Goal: Information Seeking & Learning: Learn about a topic

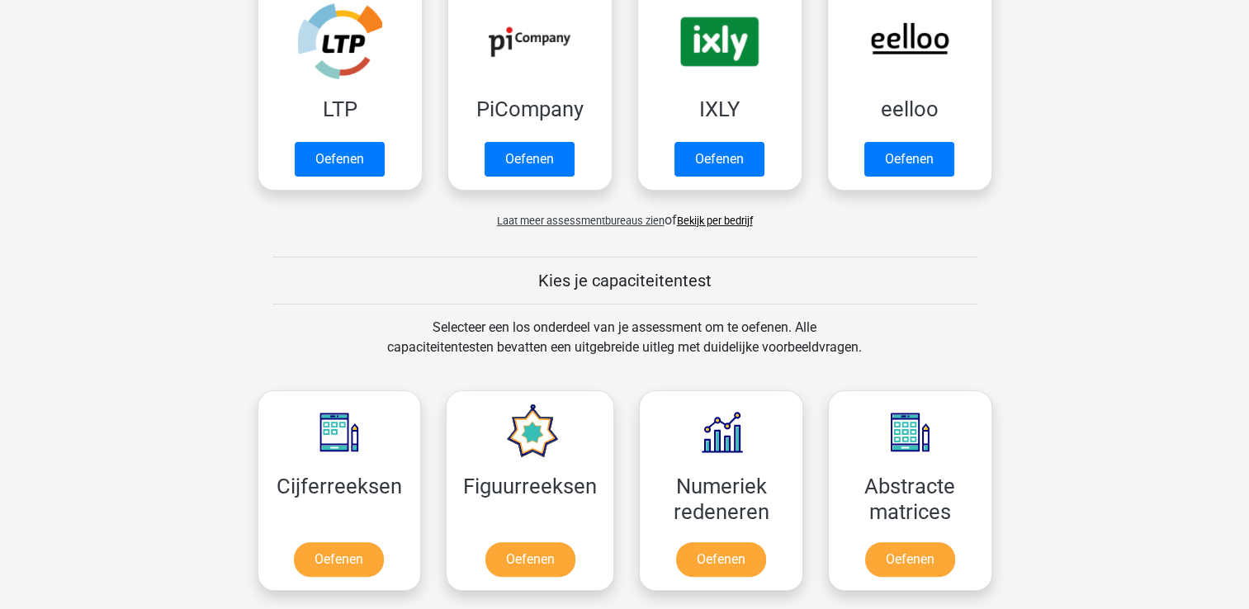
scroll to position [389, 0]
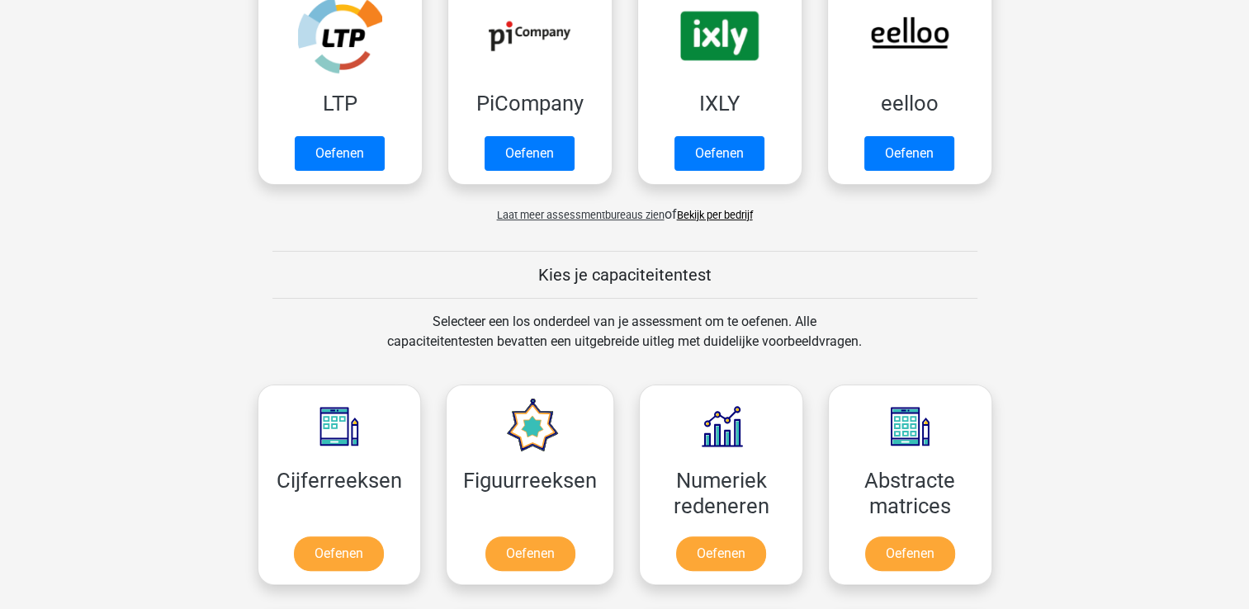
click at [648, 219] on span "Laat meer assessmentbureaus zien" at bounding box center [581, 215] width 168 height 12
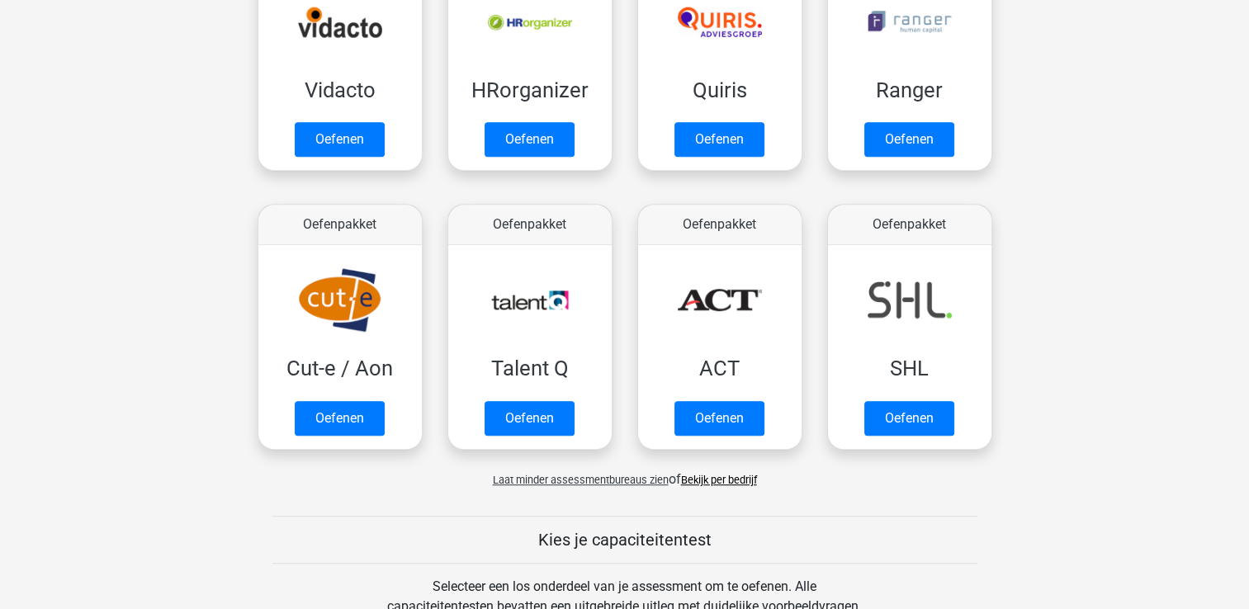
scroll to position [961, 0]
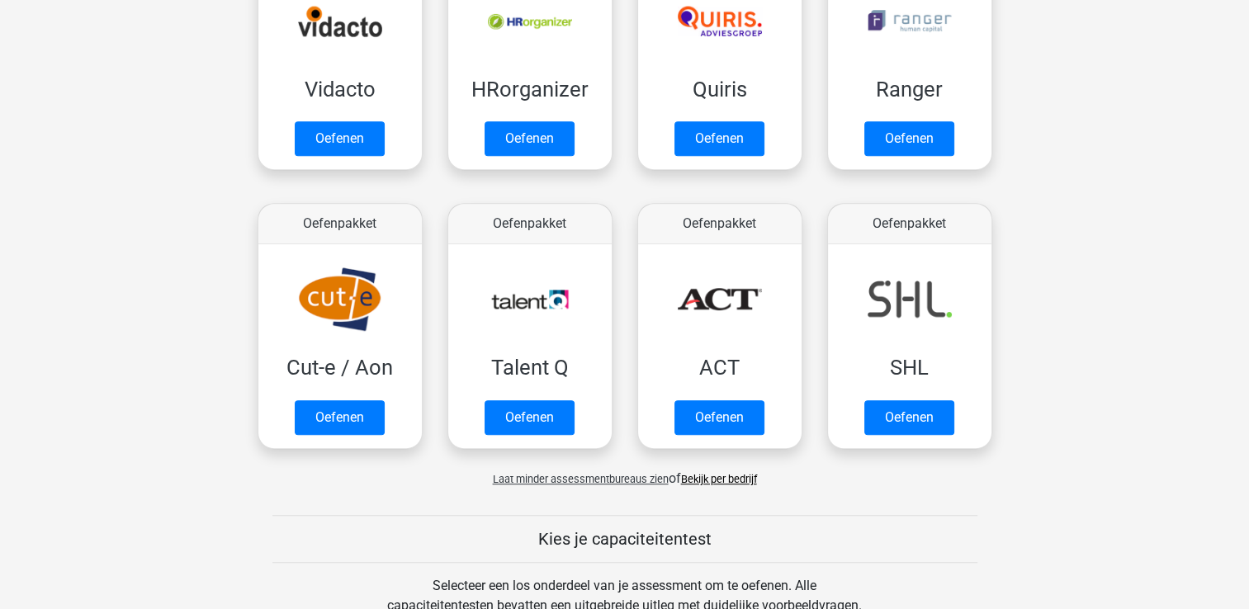
click at [734, 473] on link "Bekijk per bedrijf" at bounding box center [719, 479] width 76 height 12
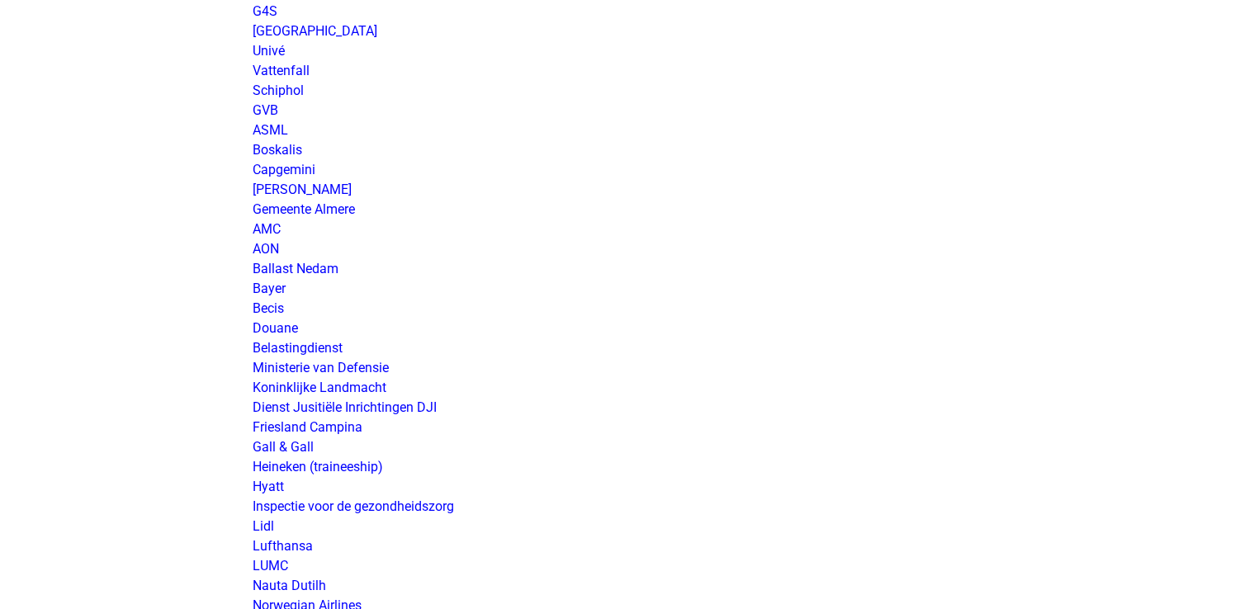
scroll to position [2504, 0]
click at [376, 365] on link "Ministerie van Defensie" at bounding box center [321, 367] width 136 height 16
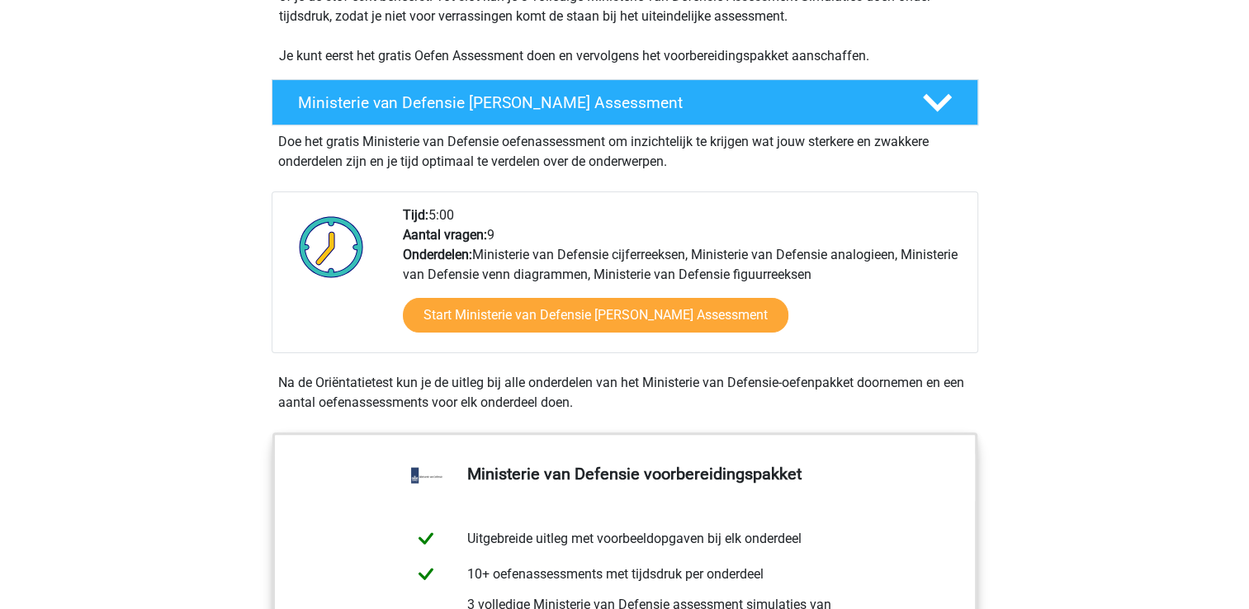
scroll to position [367, 0]
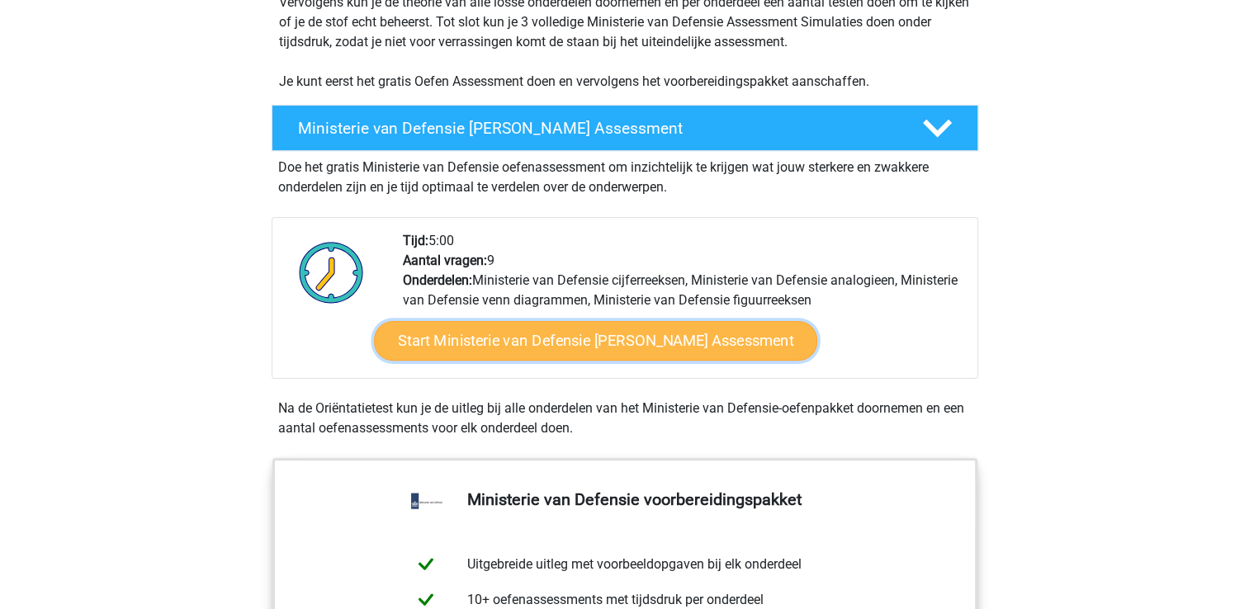
click at [643, 341] on link "Start Ministerie van Defensie [PERSON_NAME] Assessment" at bounding box center [594, 341] width 443 height 40
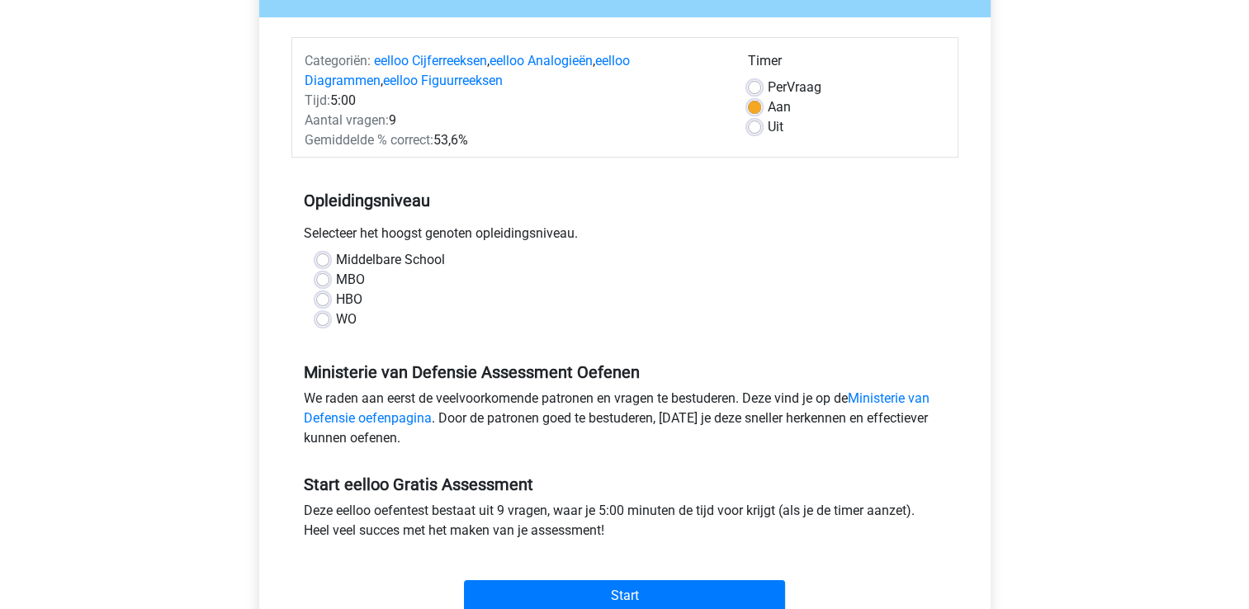
scroll to position [182, 0]
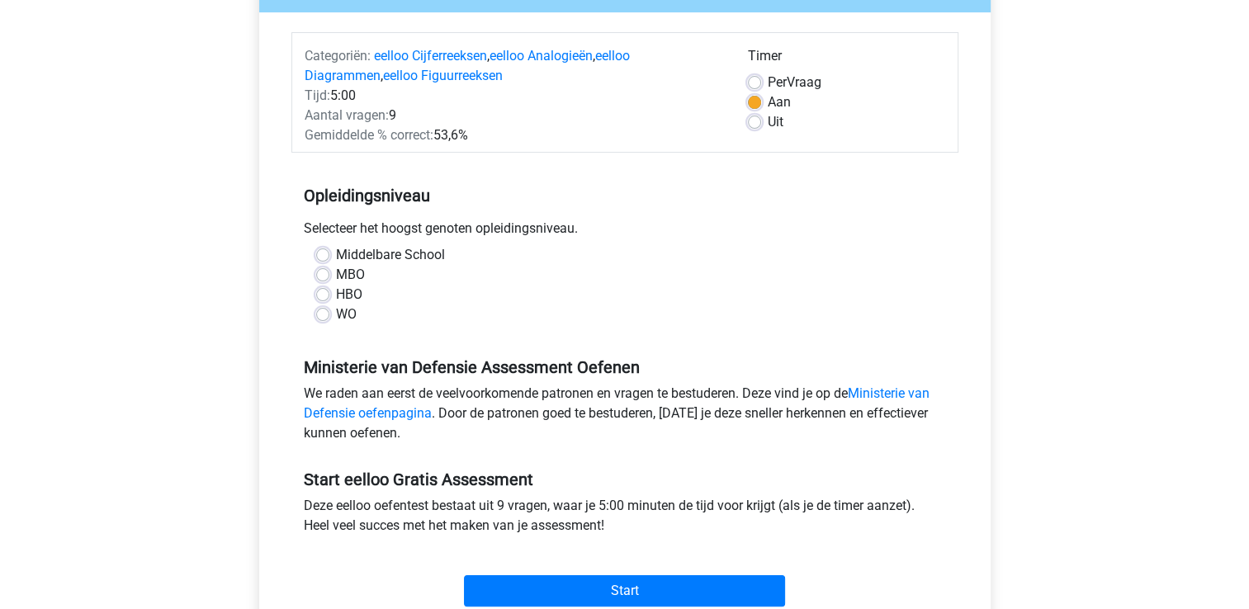
click at [336, 323] on label "WO" at bounding box center [346, 314] width 21 height 20
click at [319, 321] on input "WO" at bounding box center [322, 312] width 13 height 17
radio input "true"
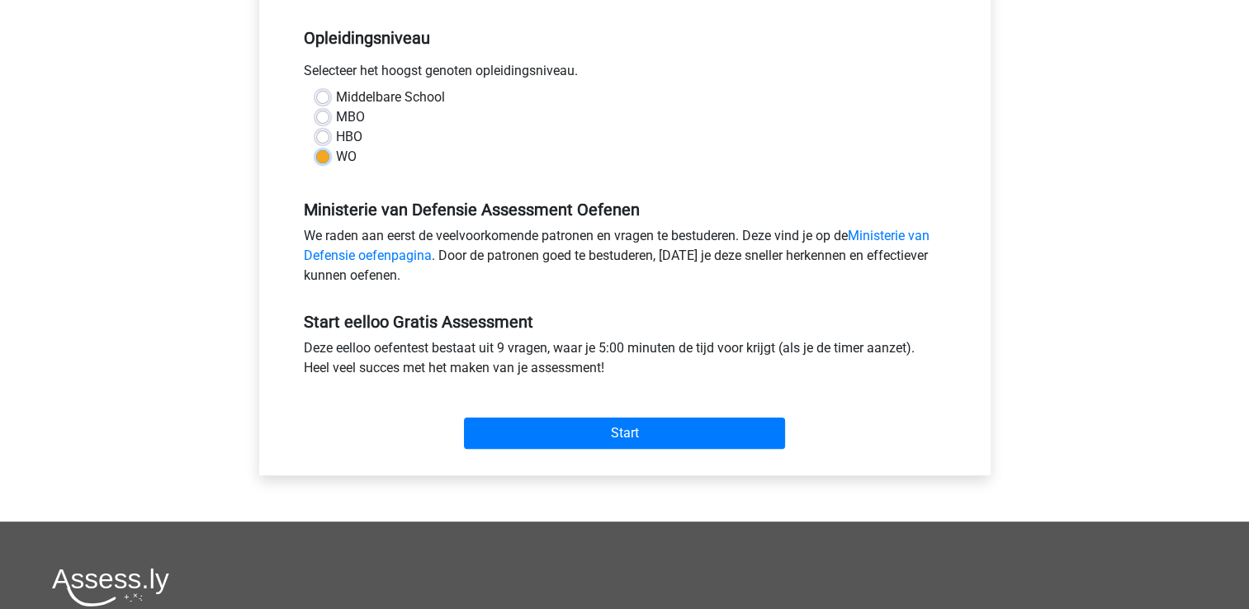
scroll to position [342, 0]
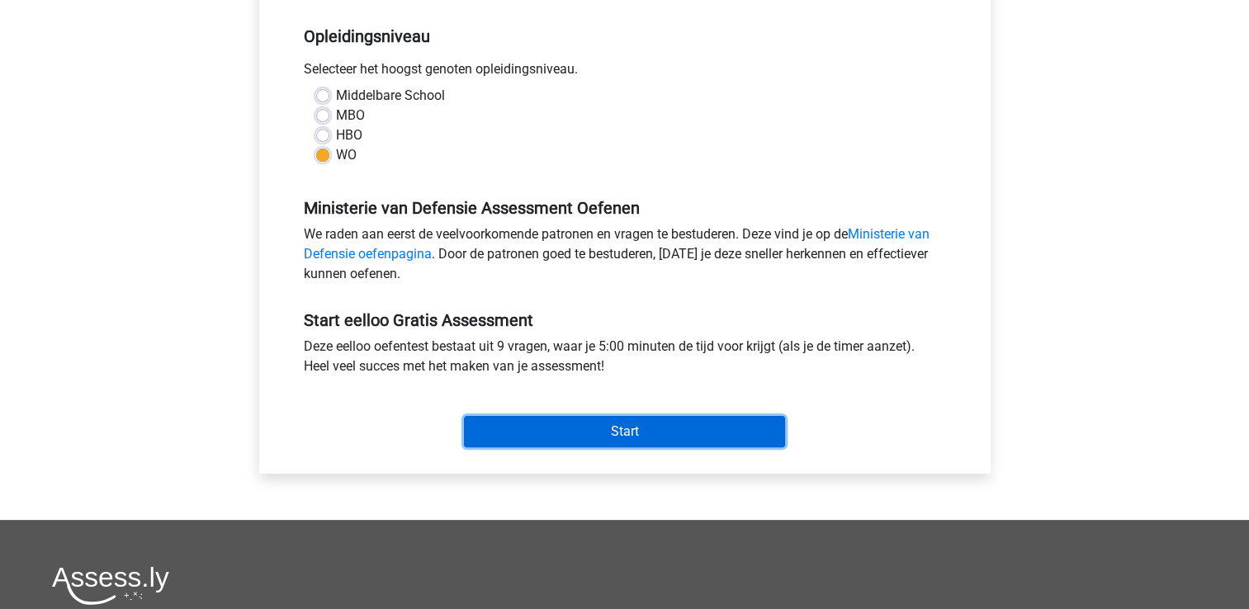
click at [617, 437] on input "Start" at bounding box center [624, 431] width 321 height 31
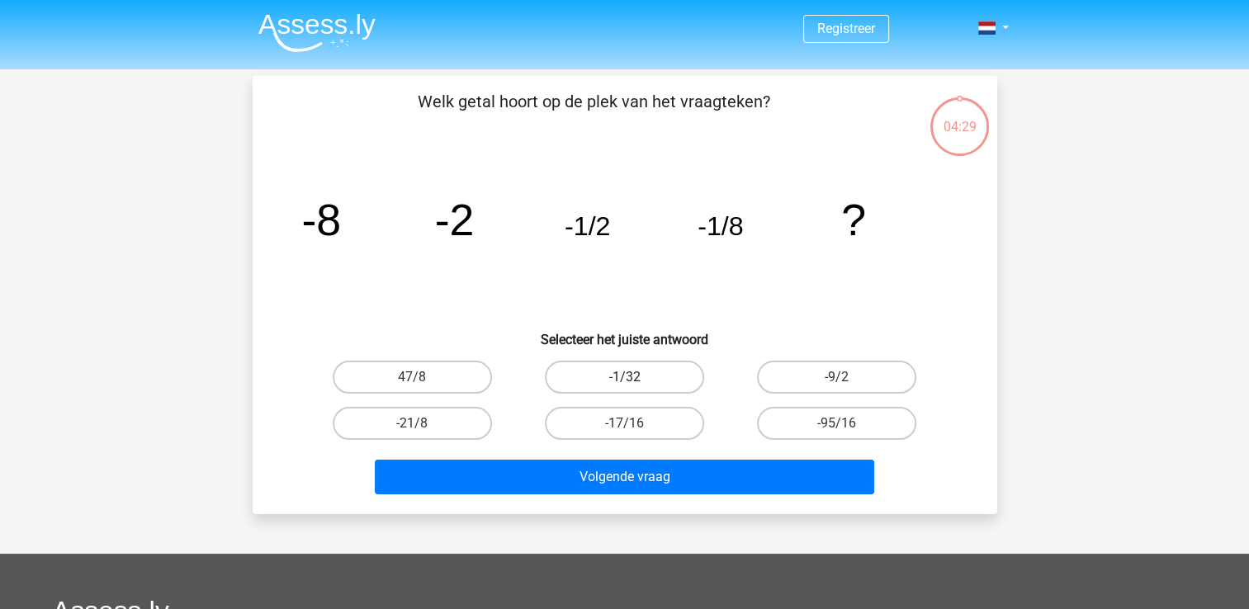
click at [641, 374] on label "-1/32" at bounding box center [624, 377] width 159 height 33
click at [635, 377] on input "-1/32" at bounding box center [629, 382] width 11 height 11
radio input "true"
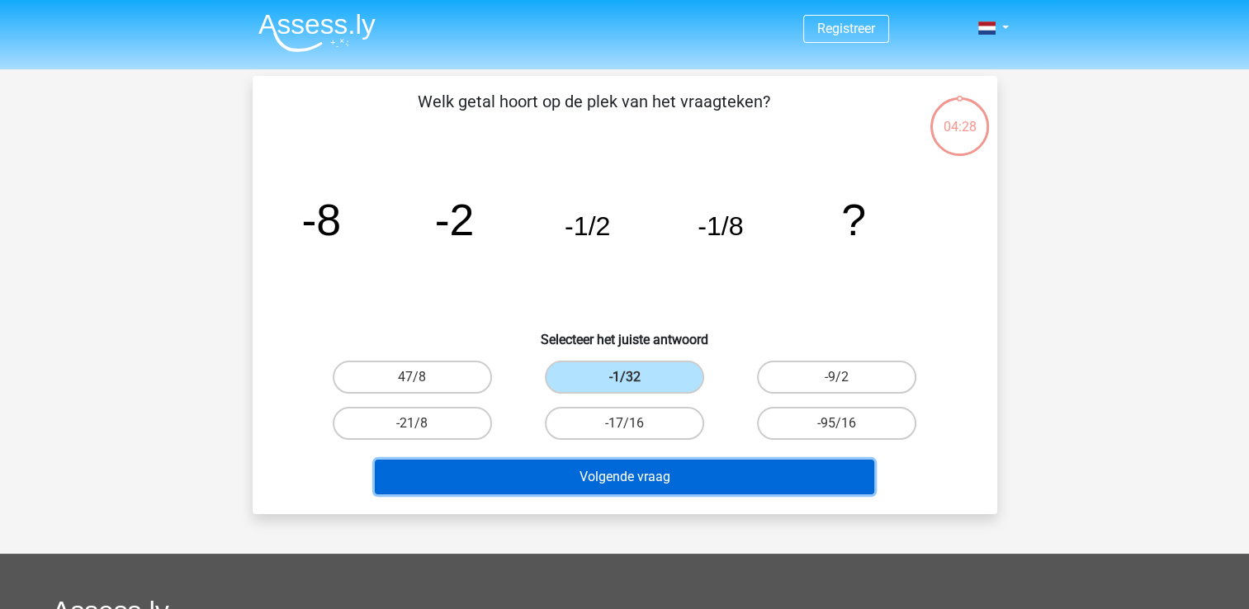
click at [704, 471] on button "Volgende vraag" at bounding box center [624, 477] width 499 height 35
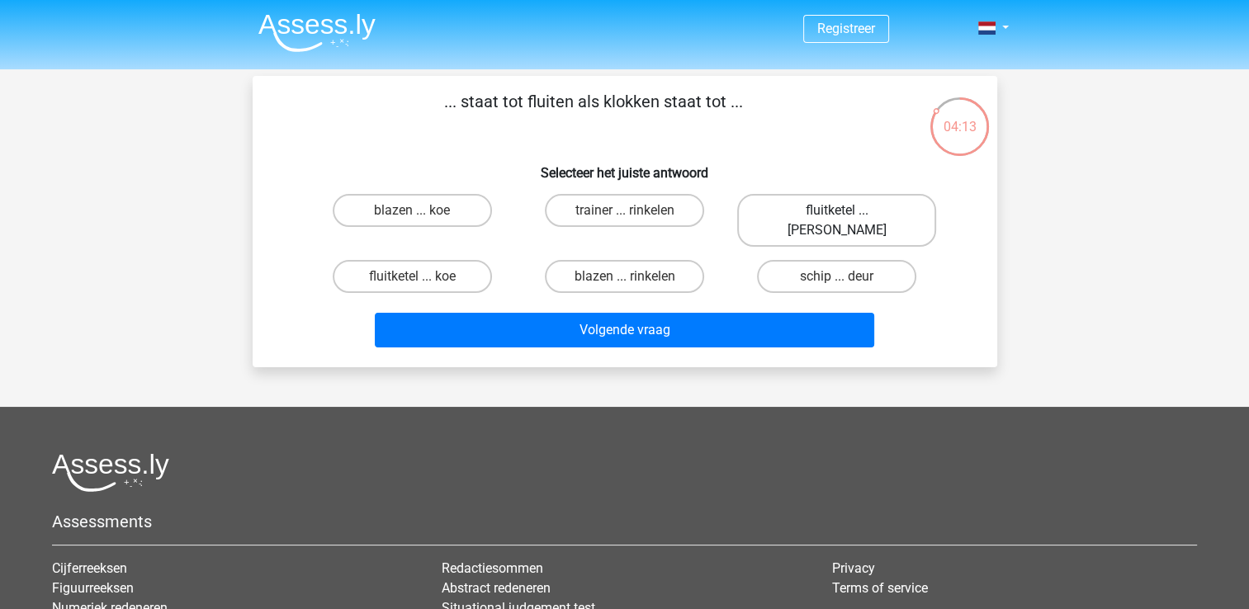
click at [845, 206] on label "fluitketel ... luiden" at bounding box center [836, 220] width 199 height 53
click at [845, 210] on input "fluitketel ... luiden" at bounding box center [842, 215] width 11 height 11
radio input "true"
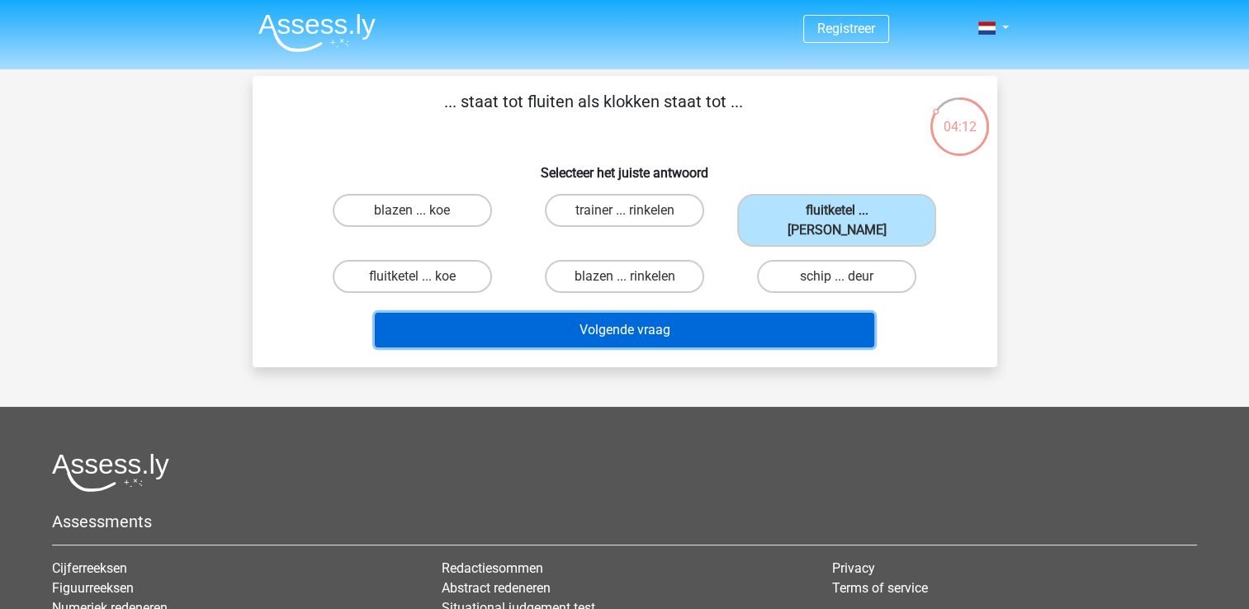
click at [768, 313] on button "Volgende vraag" at bounding box center [624, 330] width 499 height 35
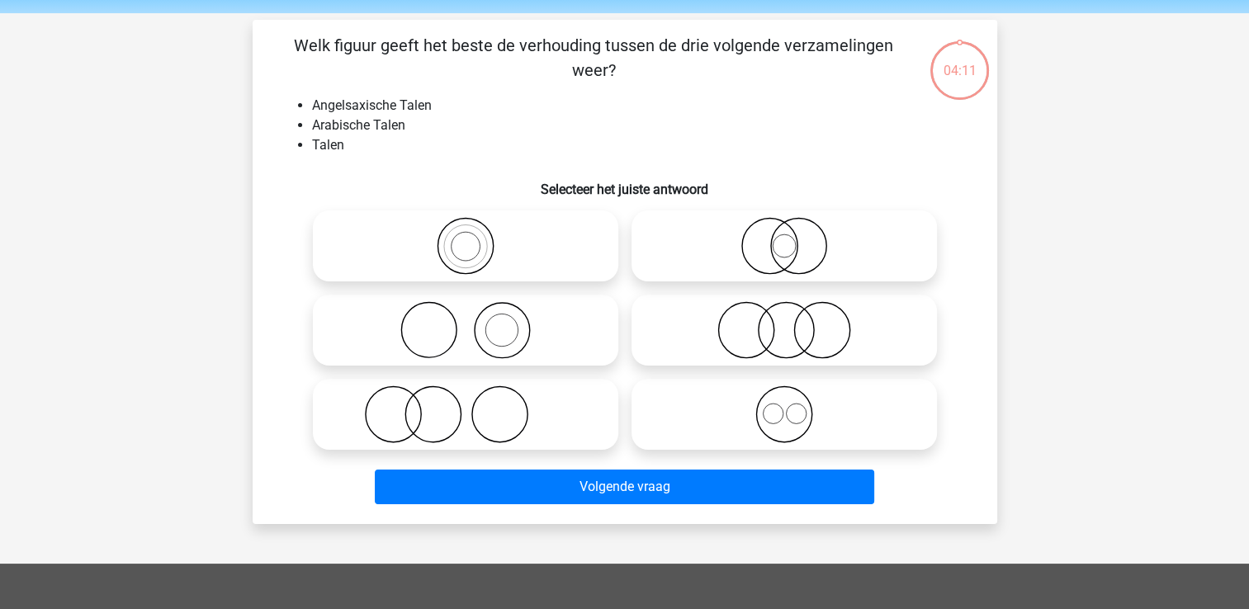
scroll to position [76, 0]
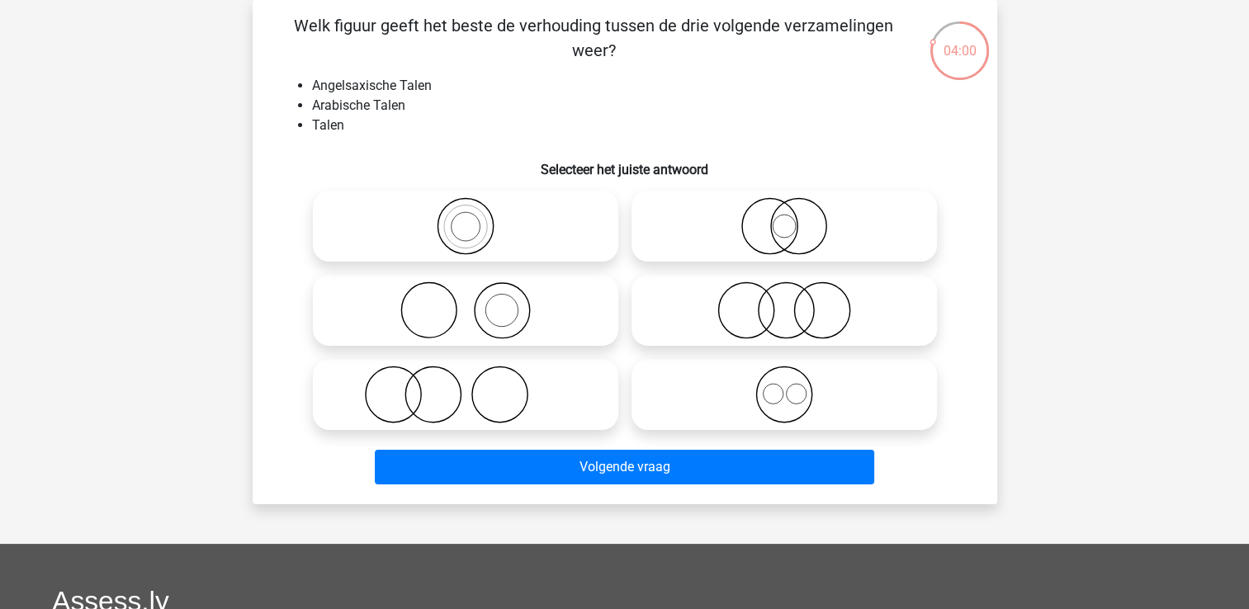
click at [786, 394] on icon at bounding box center [784, 395] width 292 height 58
click at [786, 386] on input "radio" at bounding box center [789, 380] width 11 height 11
radio input "true"
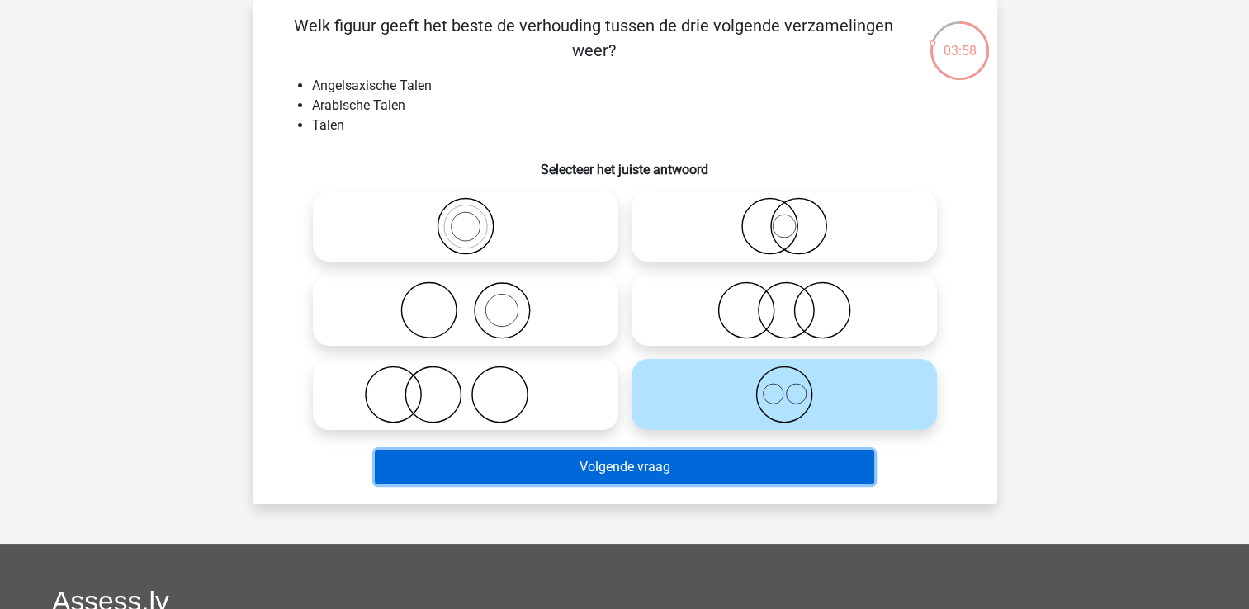
click at [714, 464] on button "Volgende vraag" at bounding box center [624, 467] width 499 height 35
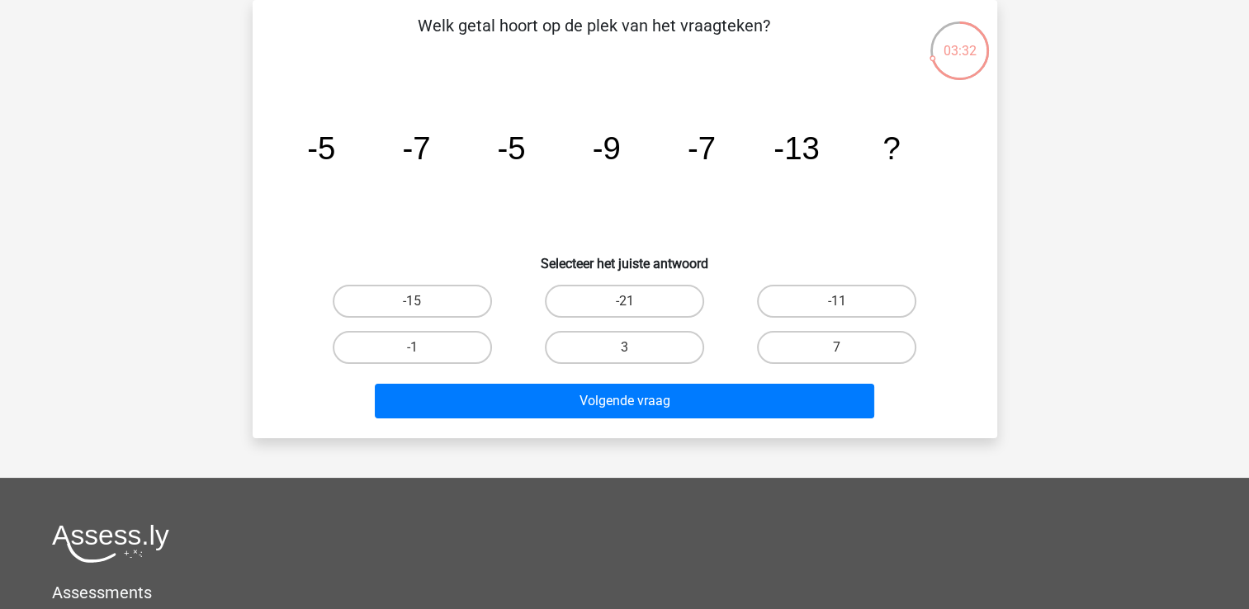
click at [847, 304] on input "-11" at bounding box center [842, 306] width 11 height 11
radio input "true"
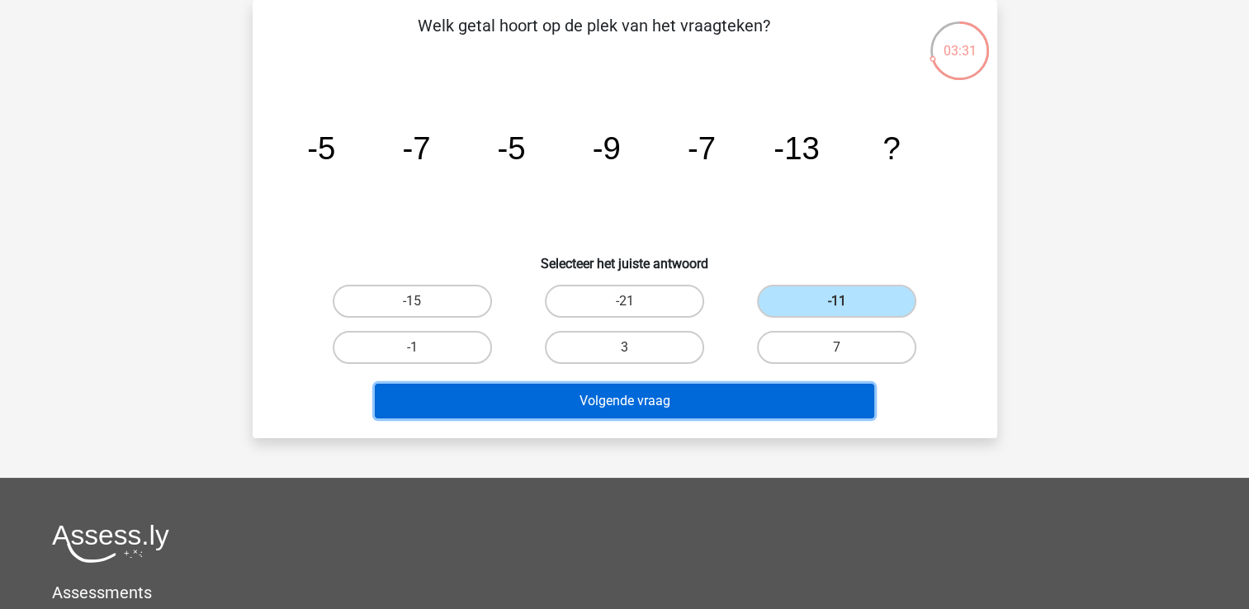
click at [701, 399] on button "Volgende vraag" at bounding box center [624, 401] width 499 height 35
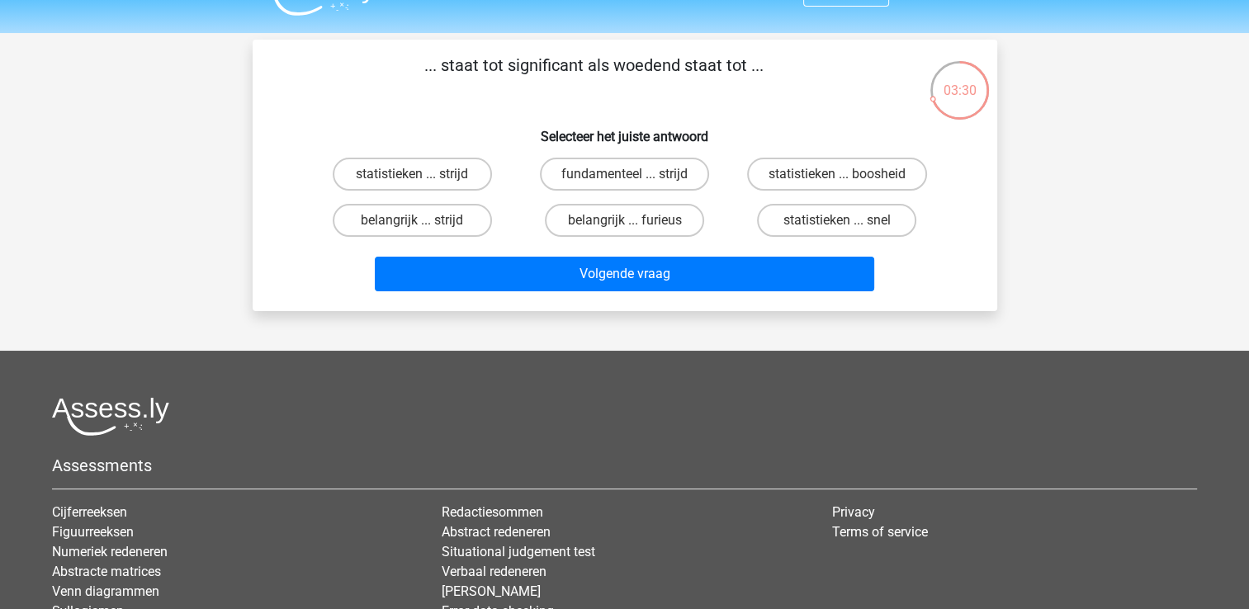
scroll to position [29, 0]
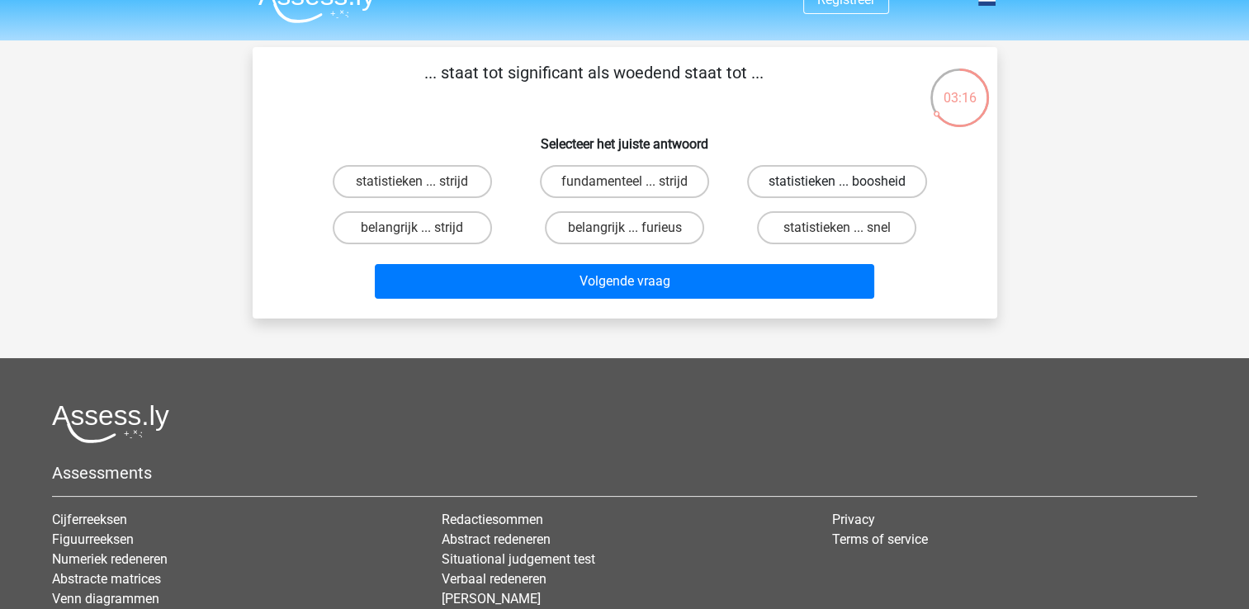
click at [826, 178] on label "statistieken ... boosheid" at bounding box center [837, 181] width 180 height 33
click at [837, 182] on input "statistieken ... boosheid" at bounding box center [842, 187] width 11 height 11
radio input "true"
click at [647, 224] on label "belangrijk ... furieus" at bounding box center [624, 227] width 159 height 33
click at [635, 228] on input "belangrijk ... furieus" at bounding box center [629, 233] width 11 height 11
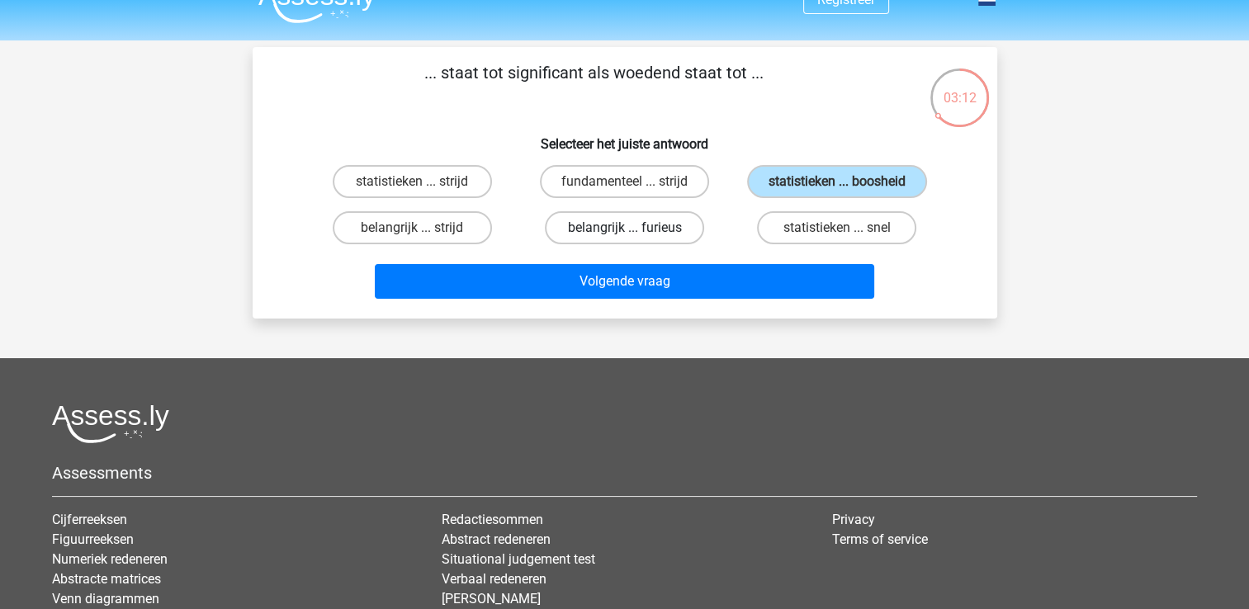
radio input "true"
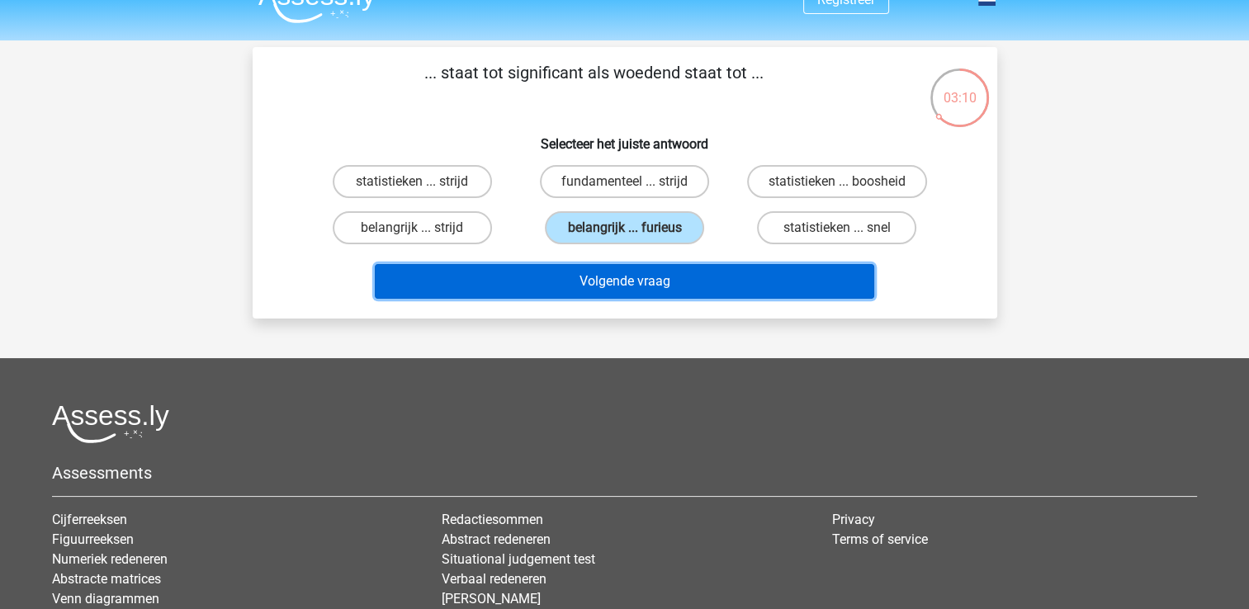
click at [691, 278] on button "Volgende vraag" at bounding box center [624, 281] width 499 height 35
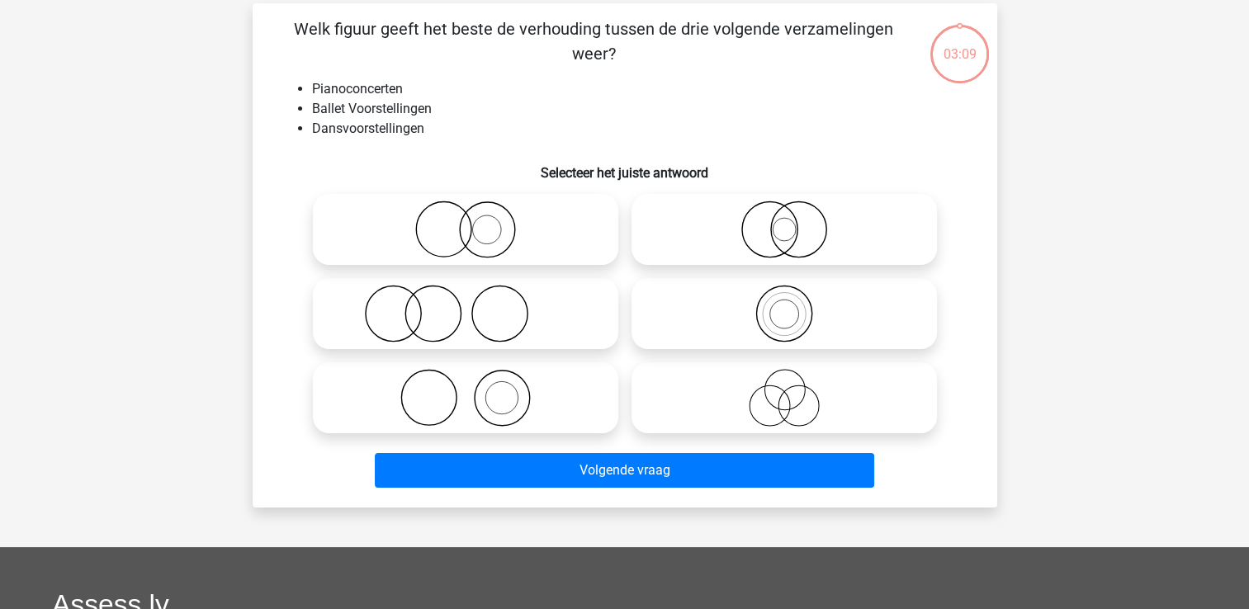
scroll to position [76, 0]
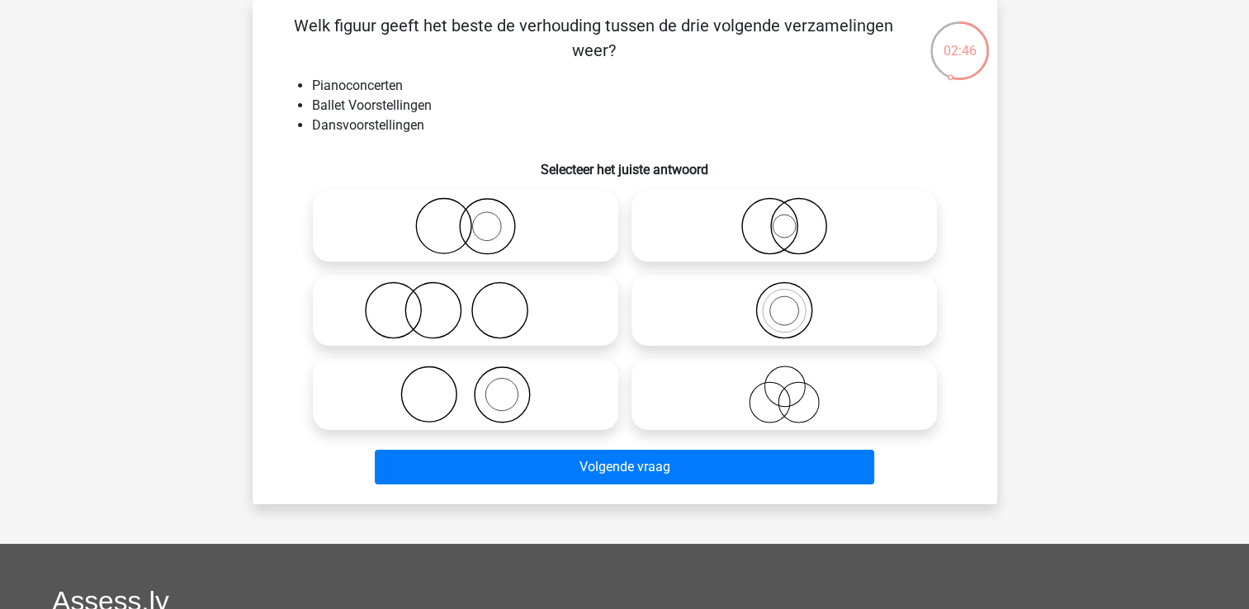
click at [701, 374] on icon at bounding box center [784, 395] width 292 height 58
click at [784, 375] on input "radio" at bounding box center [789, 380] width 11 height 11
radio input "true"
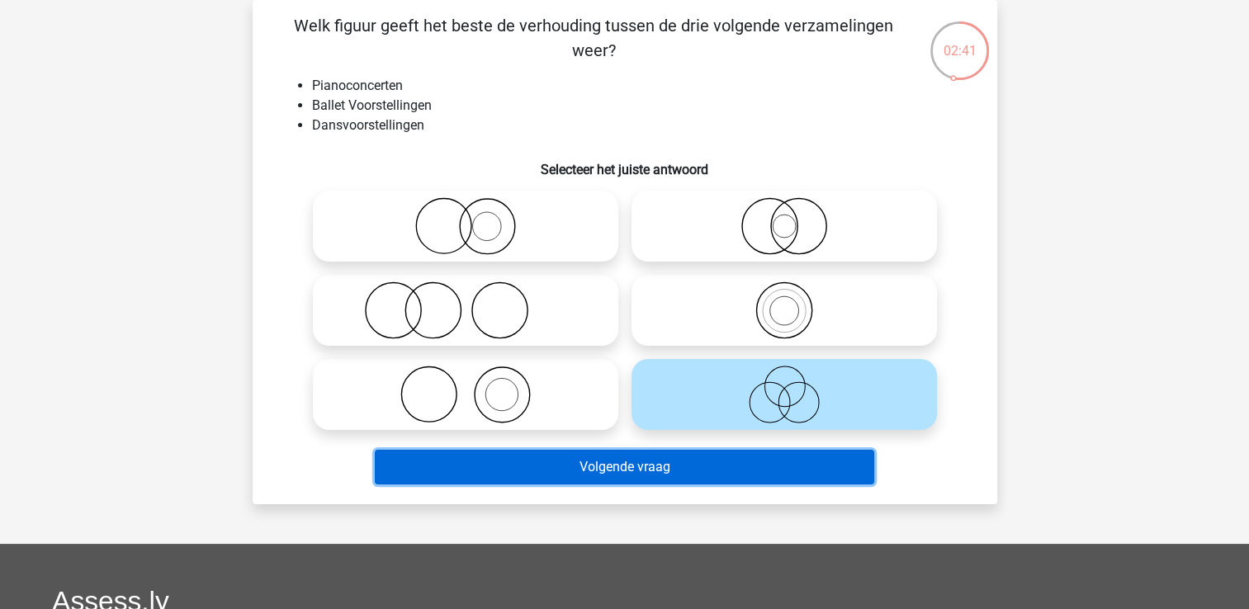
drag, startPoint x: 696, startPoint y: 462, endPoint x: 708, endPoint y: 408, distance: 55.7
click at [708, 408] on div "Welk figuur geeft het beste de verhouding tussen de drie volgende verzamelingen…" at bounding box center [624, 252] width 731 height 478
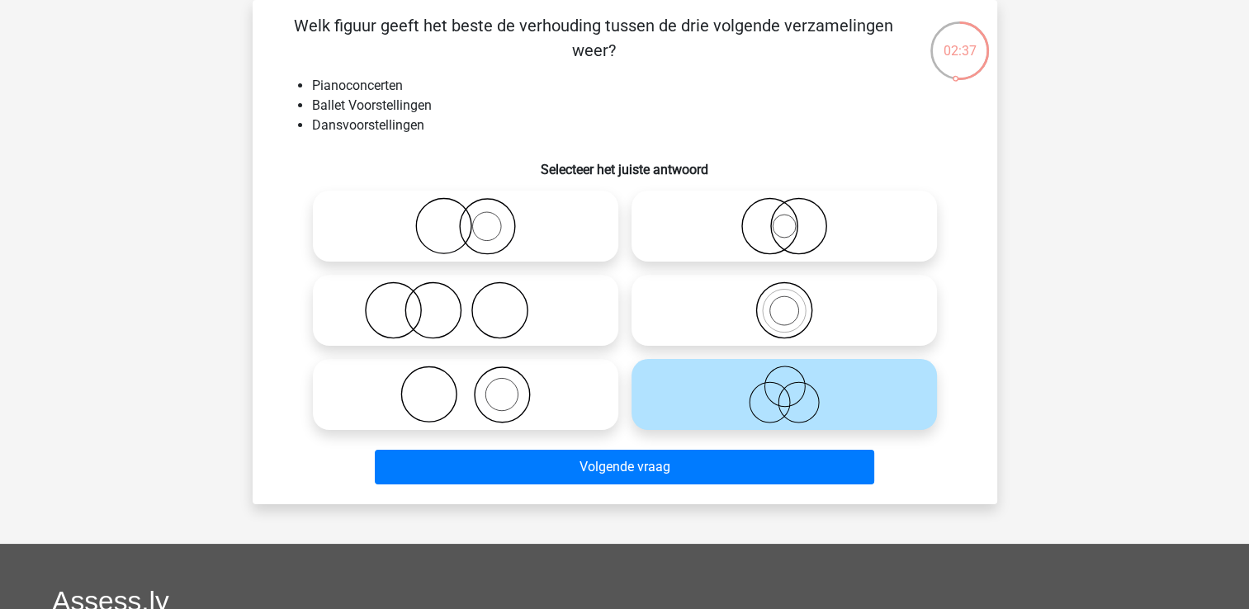
click at [856, 202] on icon at bounding box center [784, 226] width 292 height 58
click at [795, 207] on input "radio" at bounding box center [789, 212] width 11 height 11
radio input "true"
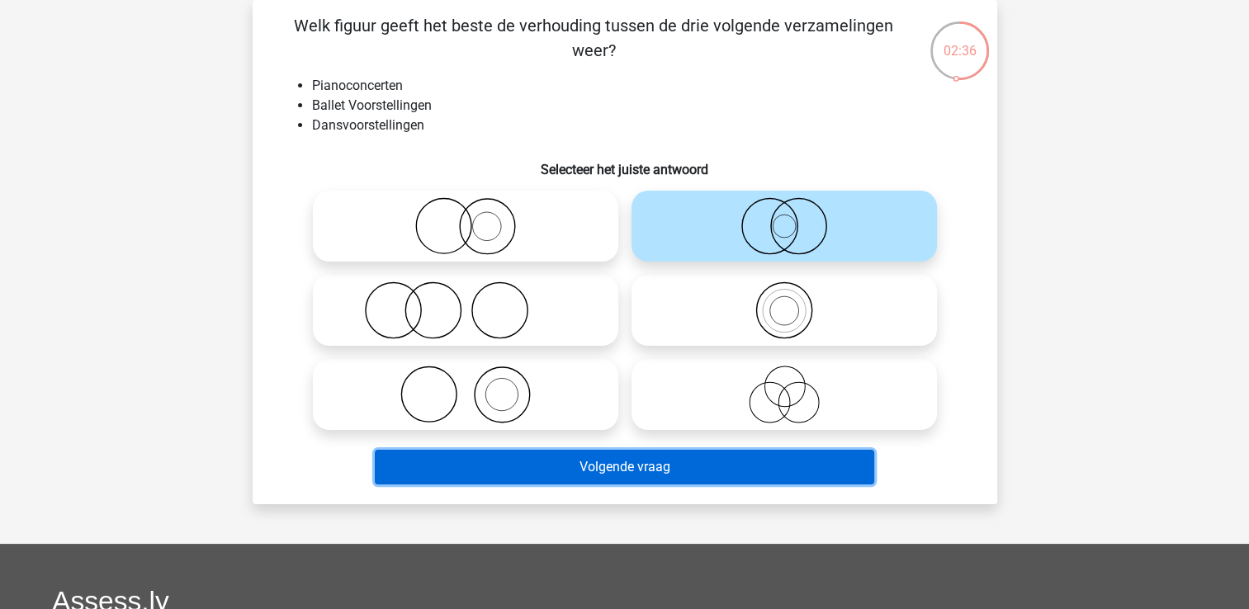
click at [700, 472] on button "Volgende vraag" at bounding box center [624, 467] width 499 height 35
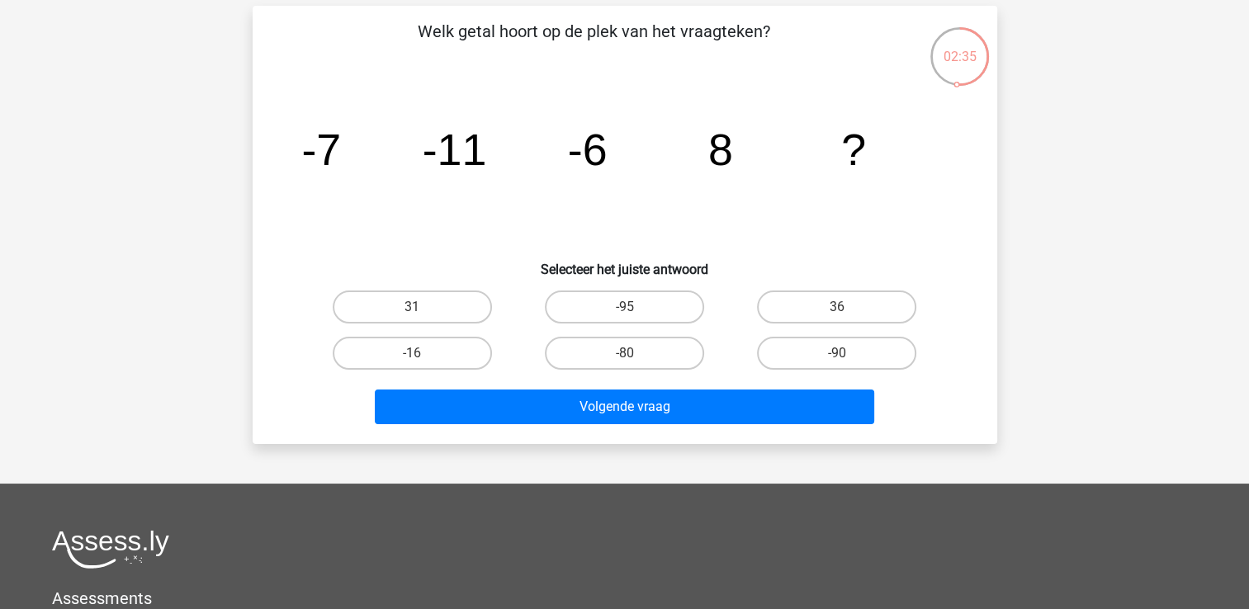
scroll to position [69, 0]
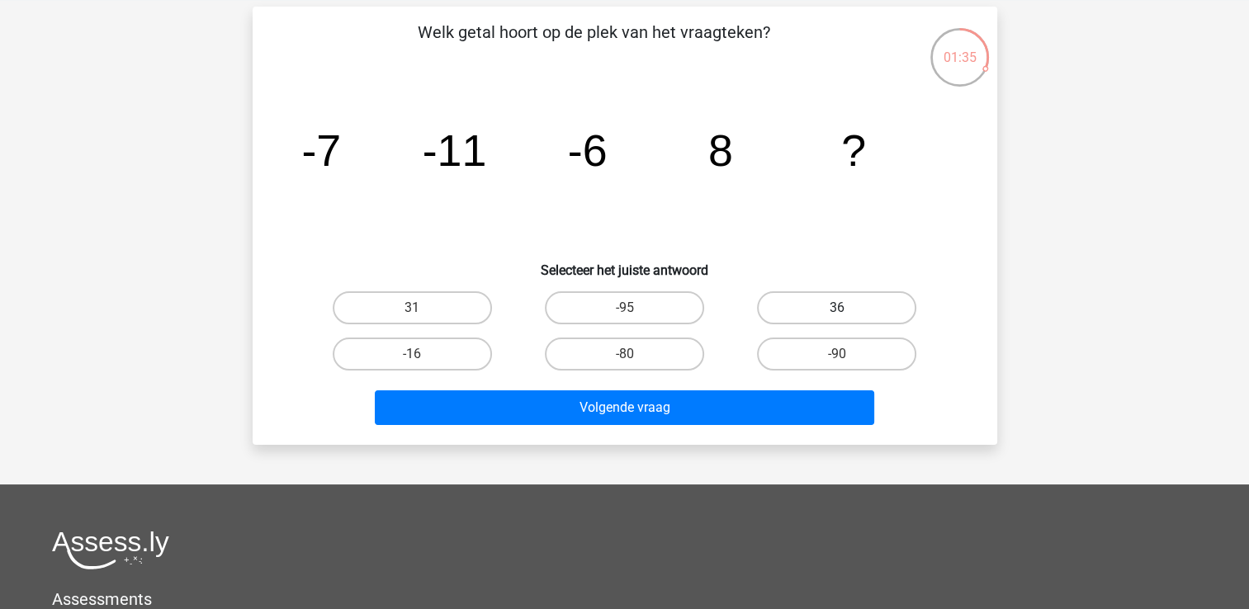
click at [819, 310] on label "36" at bounding box center [836, 307] width 159 height 33
click at [837, 310] on input "36" at bounding box center [842, 313] width 11 height 11
radio input "true"
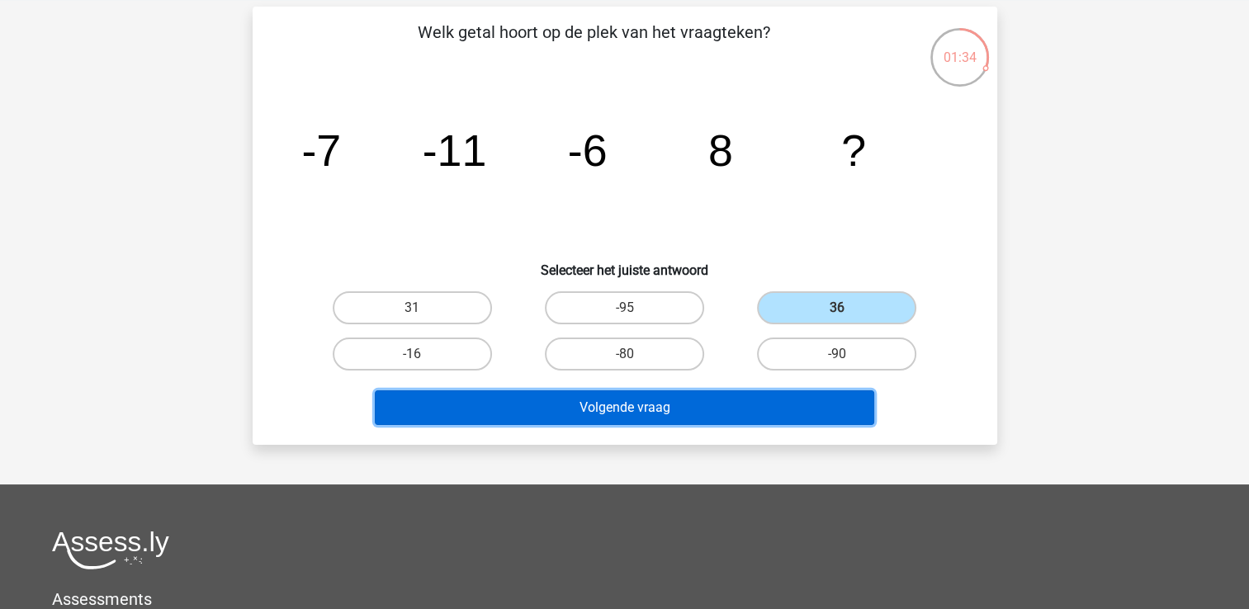
click at [718, 410] on button "Volgende vraag" at bounding box center [624, 407] width 499 height 35
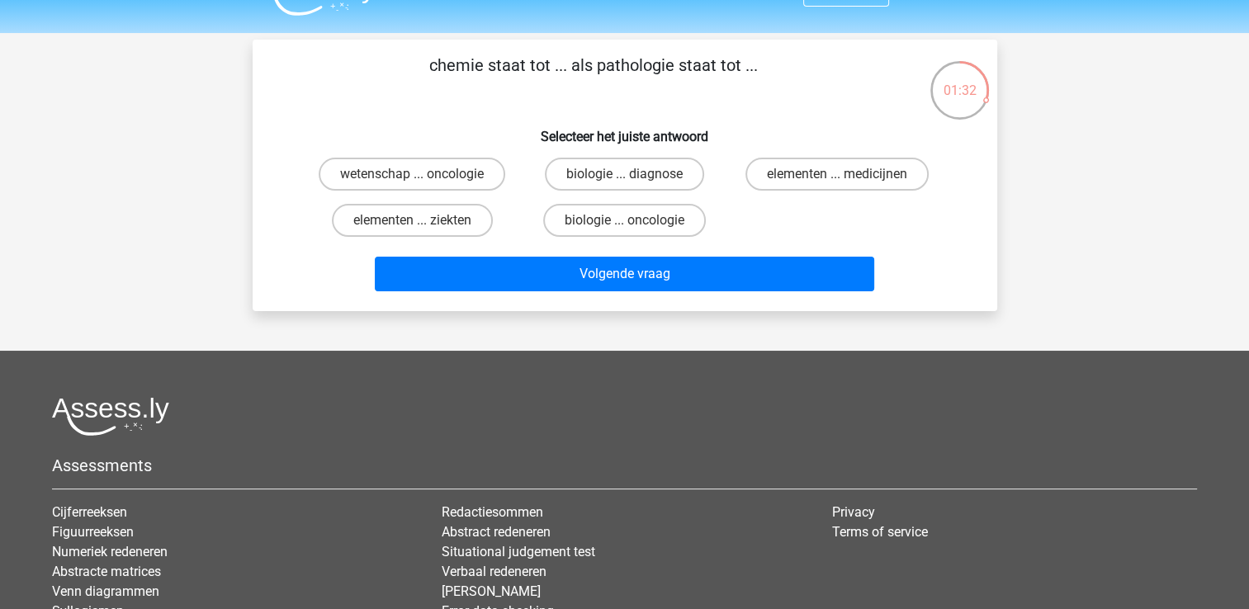
scroll to position [23, 0]
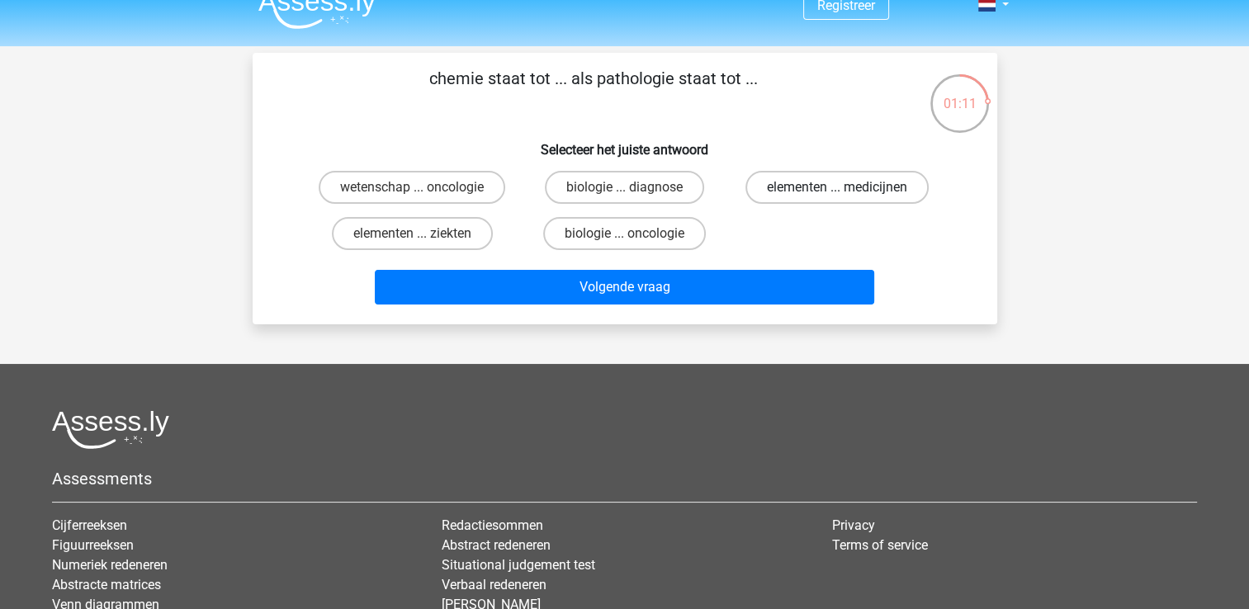
click at [816, 183] on label "elementen ... medicijnen" at bounding box center [836, 187] width 183 height 33
click at [837, 187] on input "elementen ... medicijnen" at bounding box center [842, 192] width 11 height 11
radio input "true"
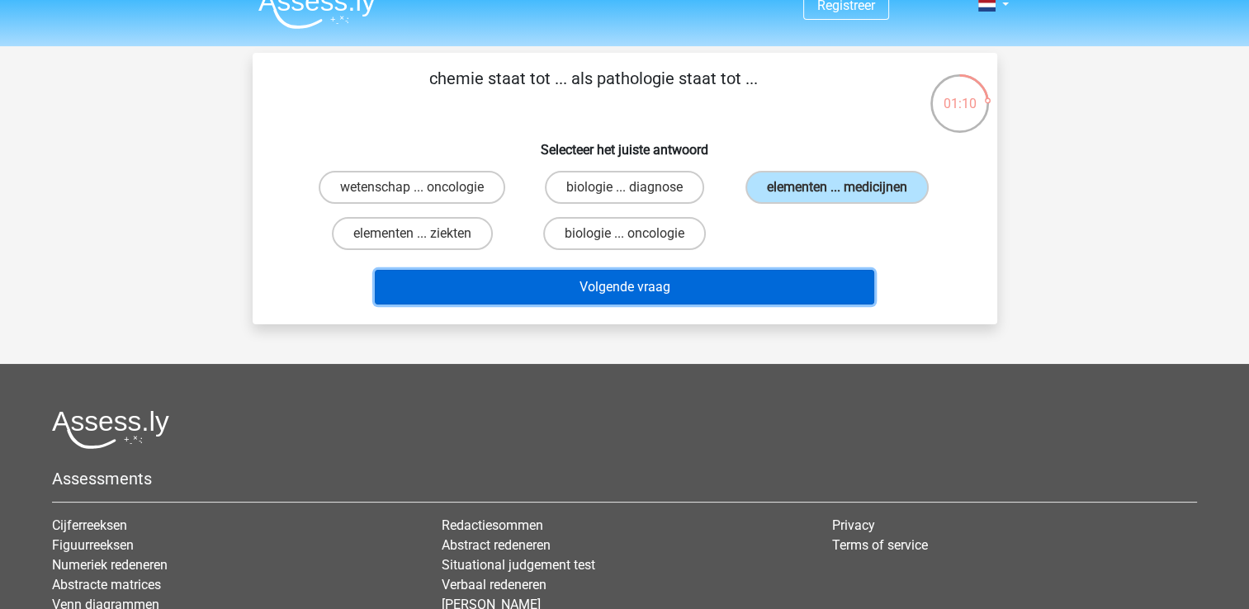
click at [733, 279] on button "Volgende vraag" at bounding box center [624, 287] width 499 height 35
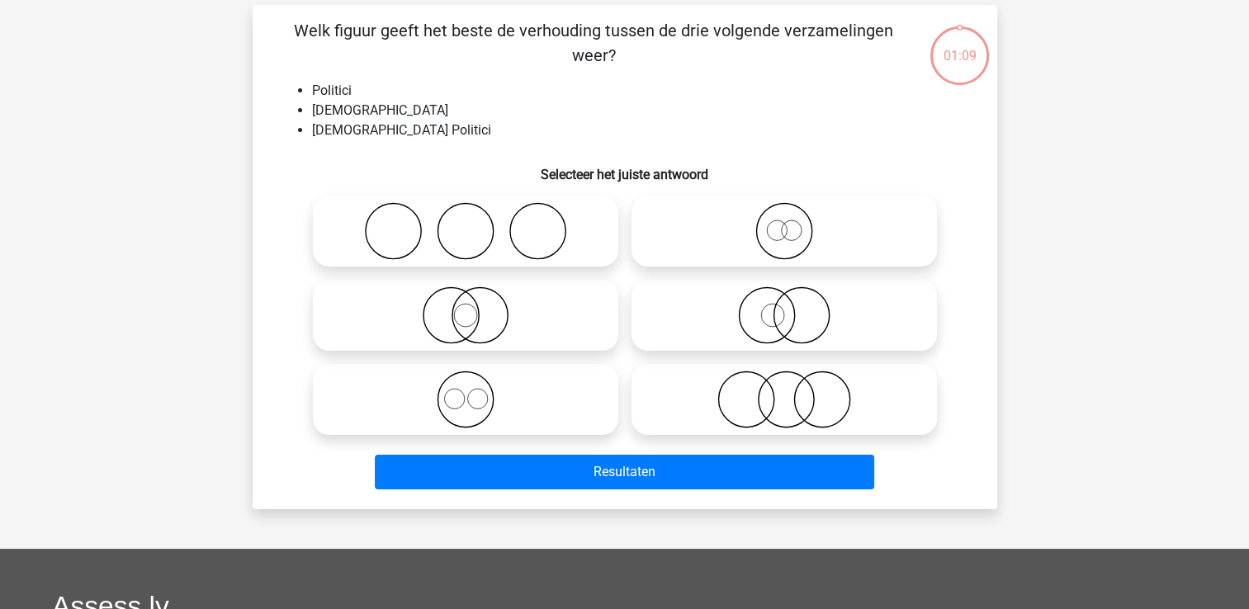
scroll to position [76, 0]
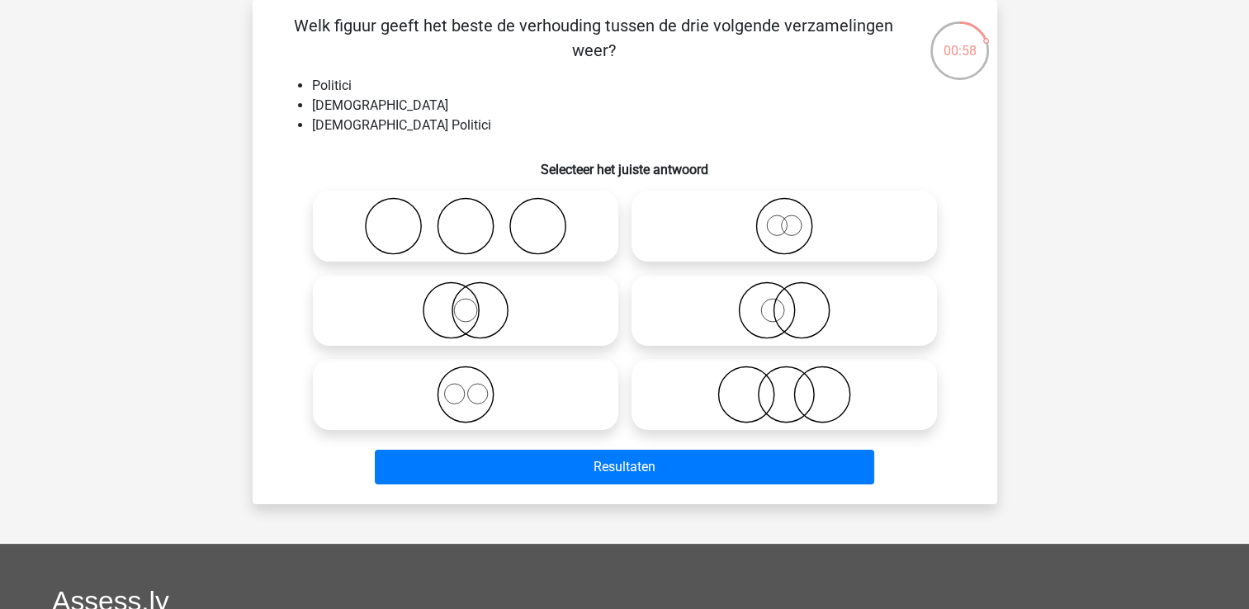
click at [795, 316] on icon at bounding box center [784, 310] width 292 height 58
click at [795, 302] on input "radio" at bounding box center [789, 296] width 11 height 11
radio input "true"
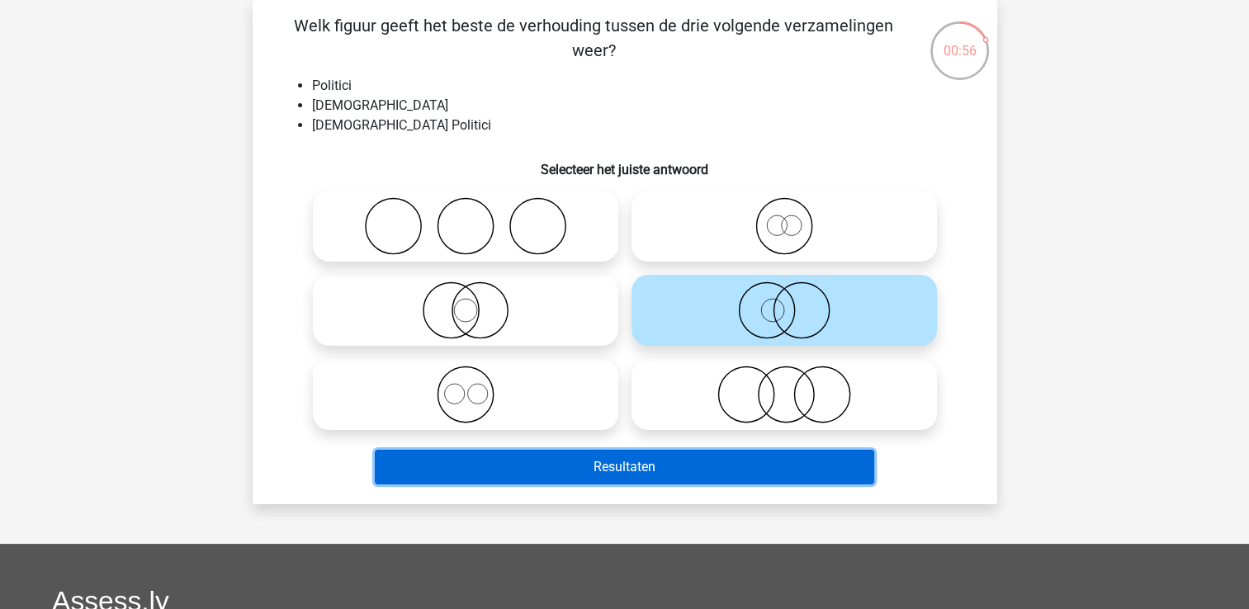
click at [709, 474] on button "Resultaten" at bounding box center [624, 467] width 499 height 35
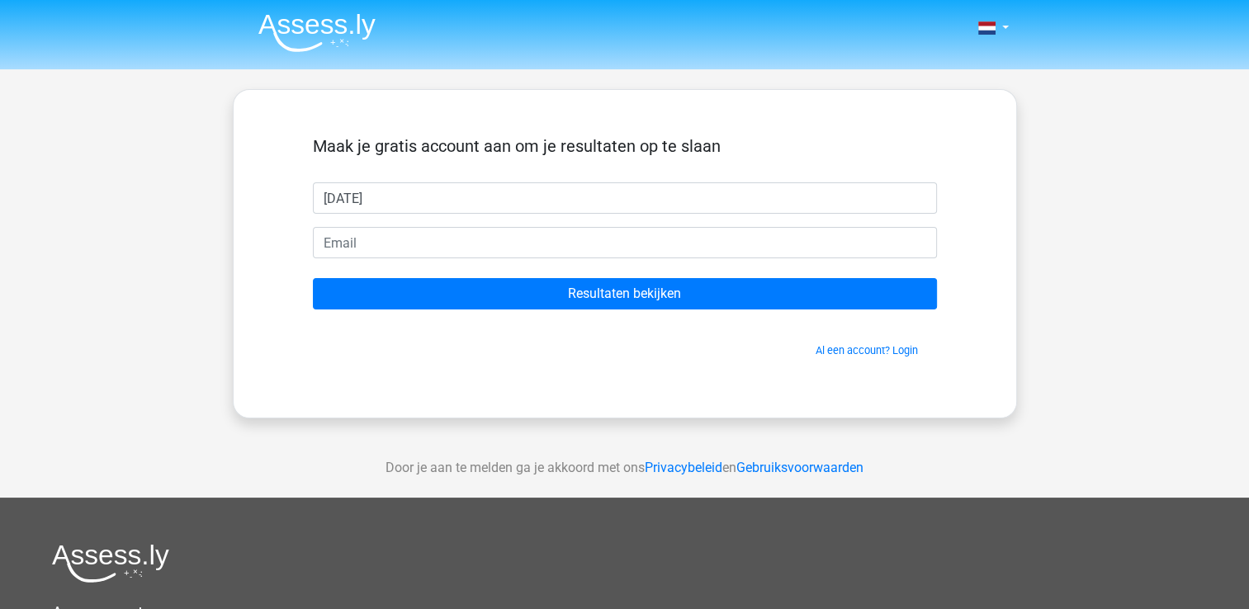
type input "[DATE]"
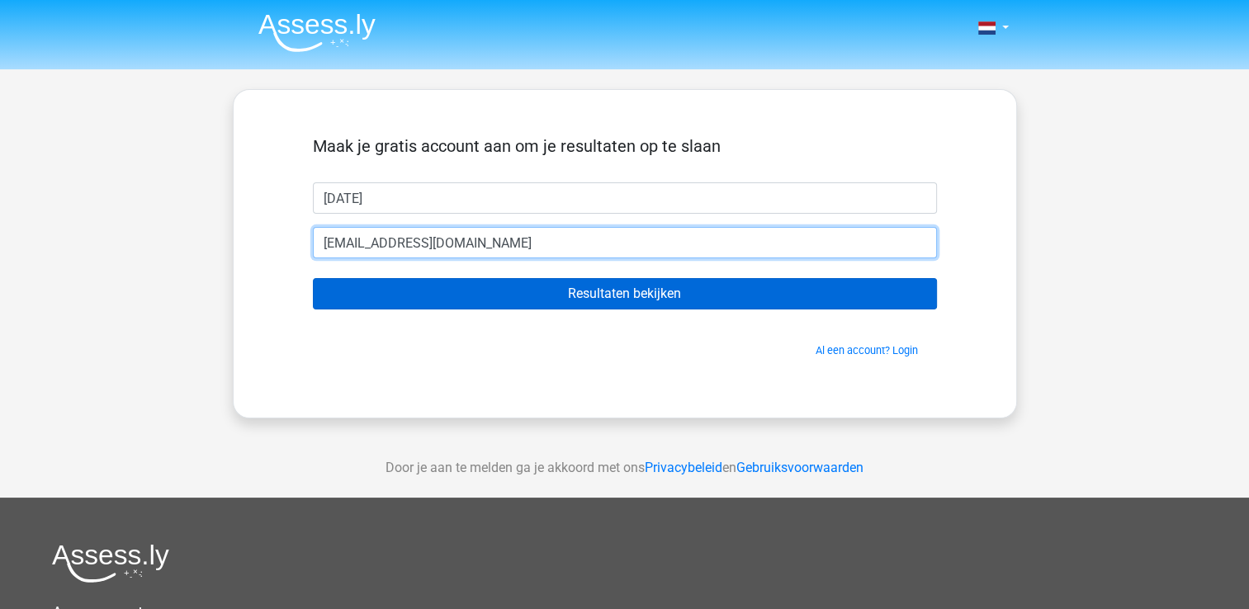
type input "[EMAIL_ADDRESS][DOMAIN_NAME]"
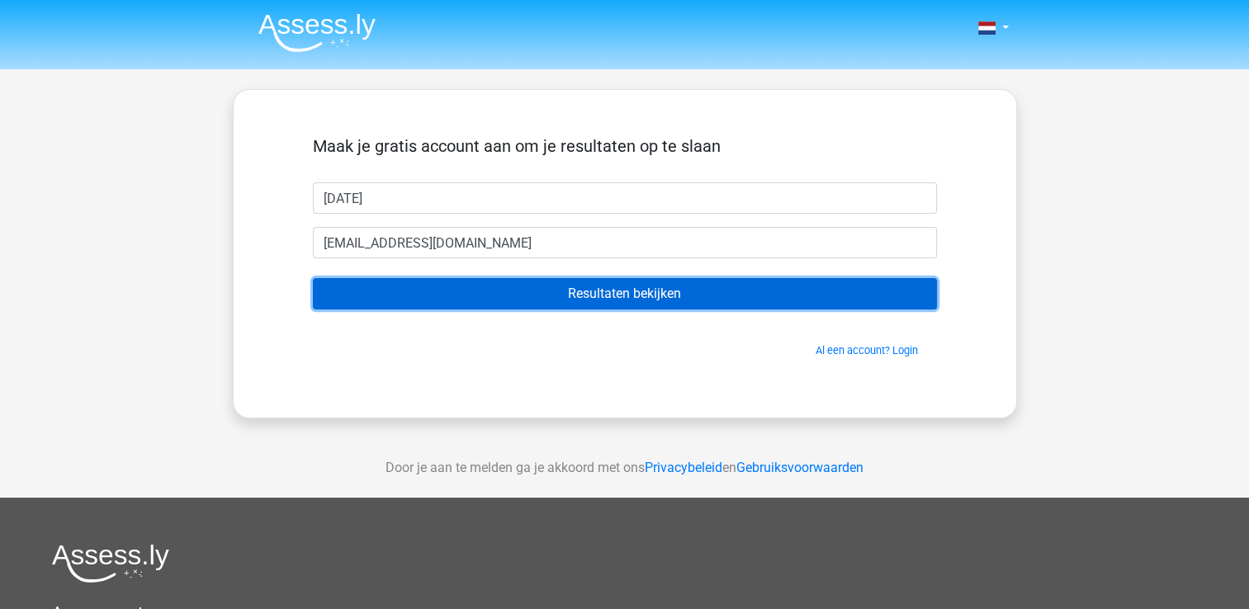
click at [640, 302] on input "Resultaten bekijken" at bounding box center [625, 293] width 624 height 31
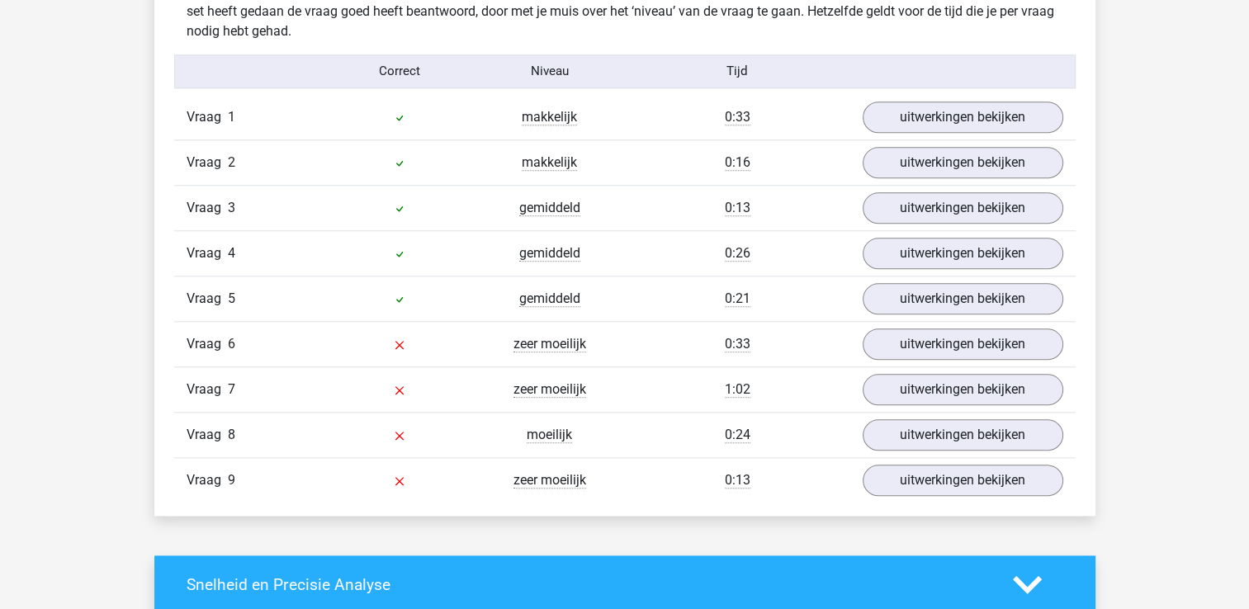
scroll to position [1776, 0]
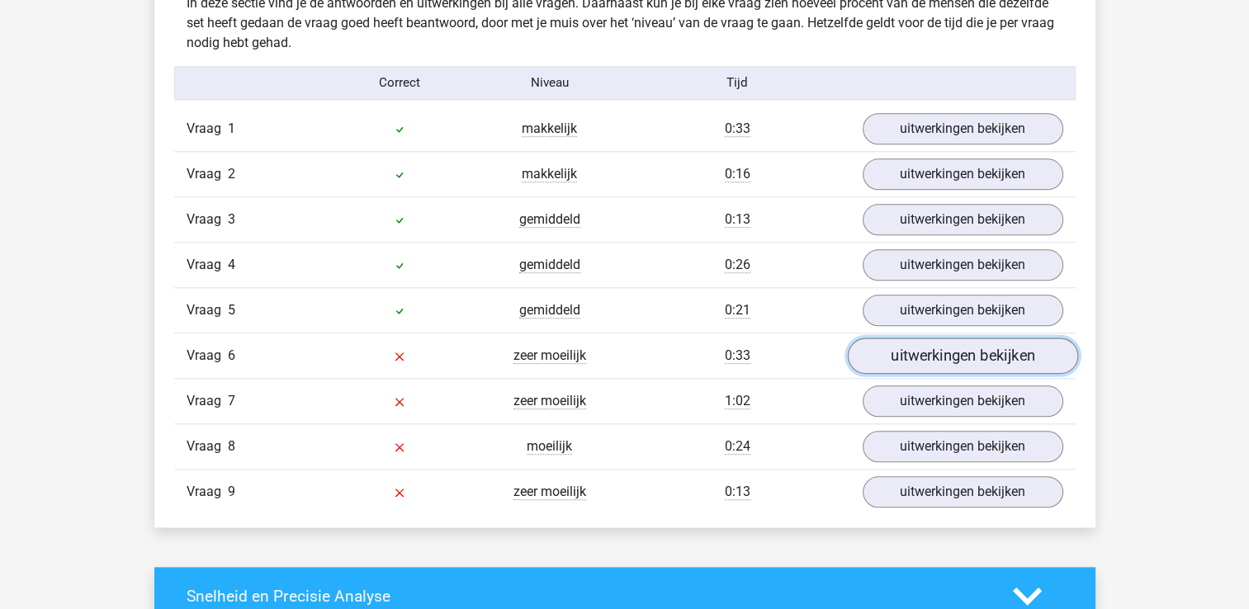
click at [914, 355] on link "uitwerkingen bekijken" at bounding box center [962, 356] width 230 height 36
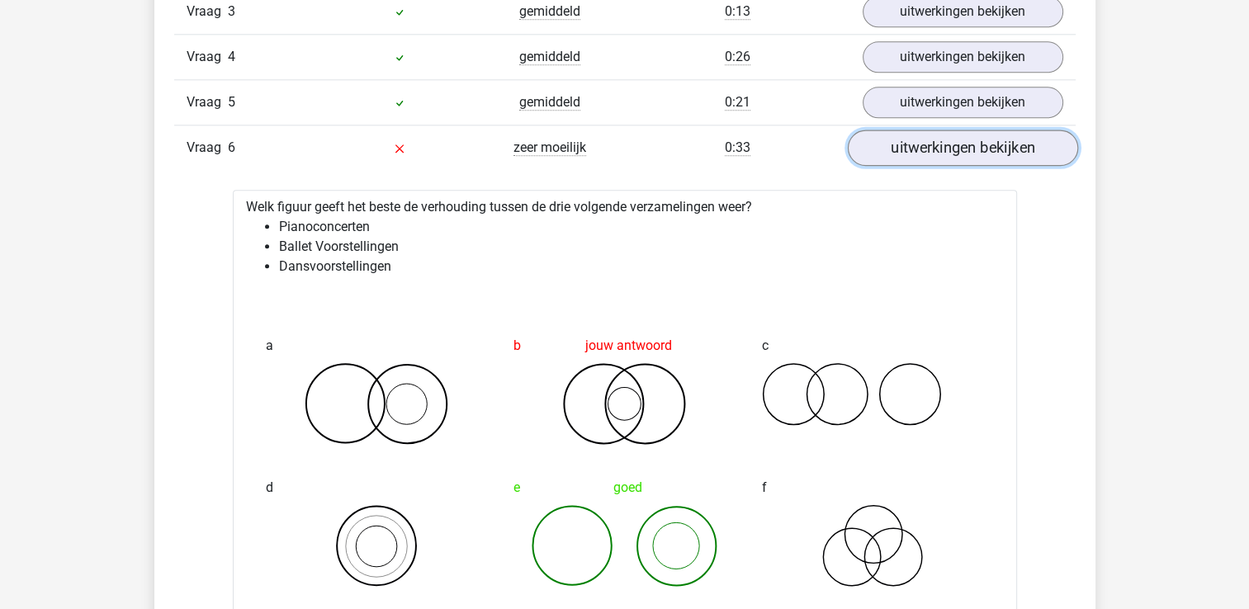
scroll to position [1934, 0]
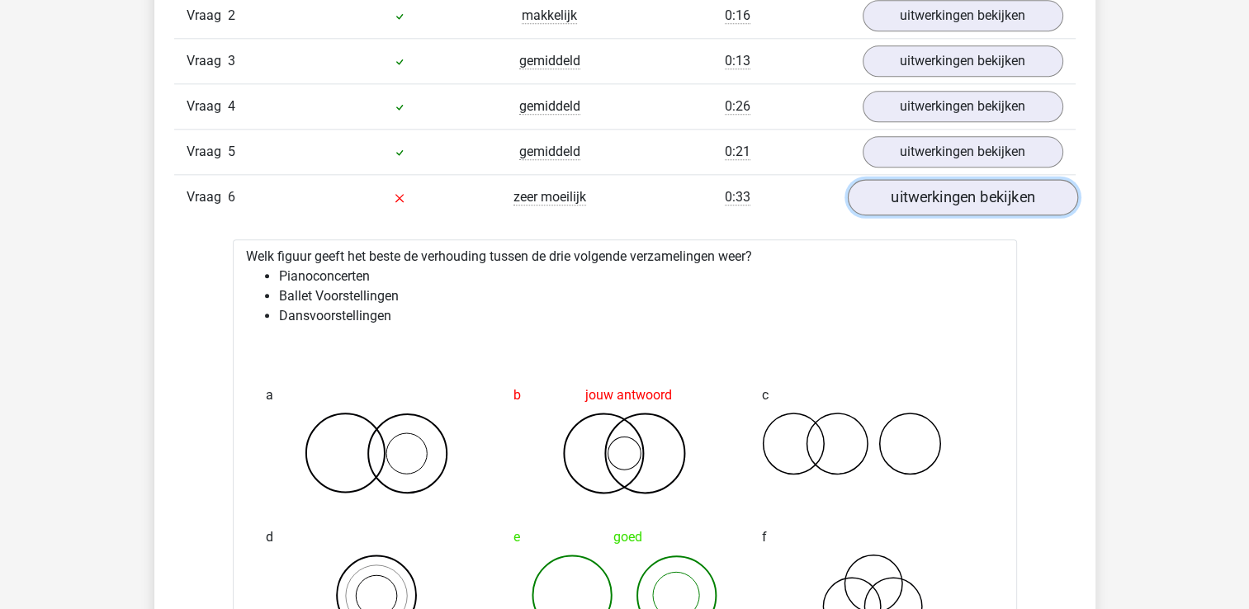
click at [961, 201] on link "uitwerkingen bekijken" at bounding box center [962, 197] width 230 height 36
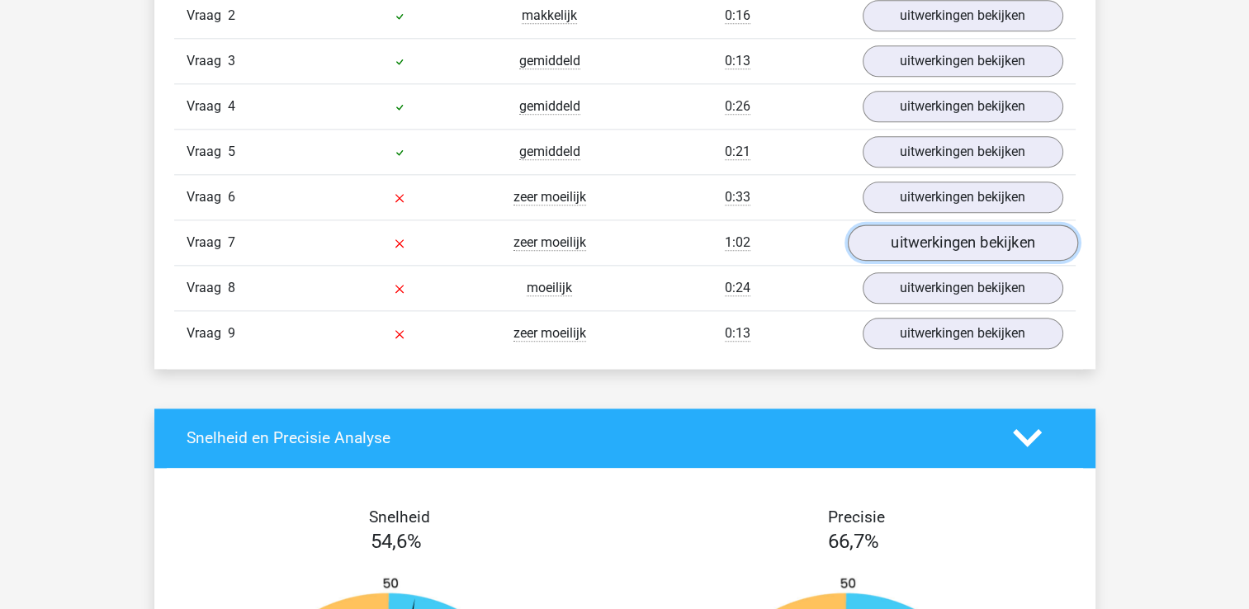
click at [963, 236] on link "uitwerkingen bekijken" at bounding box center [962, 242] width 230 height 36
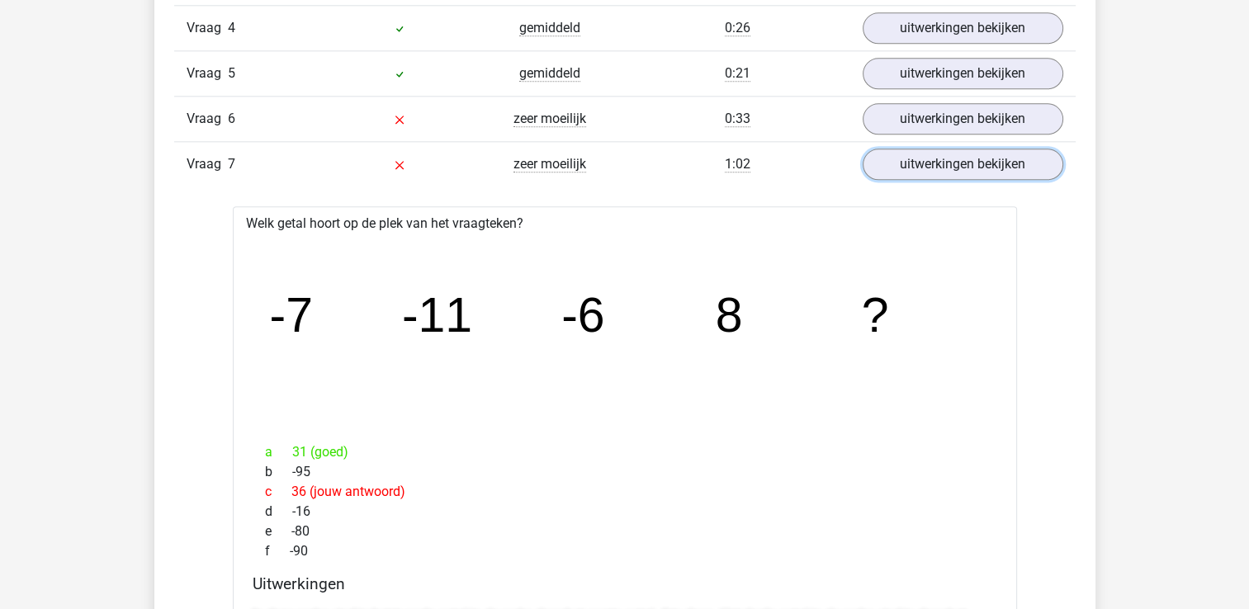
scroll to position [2003, 0]
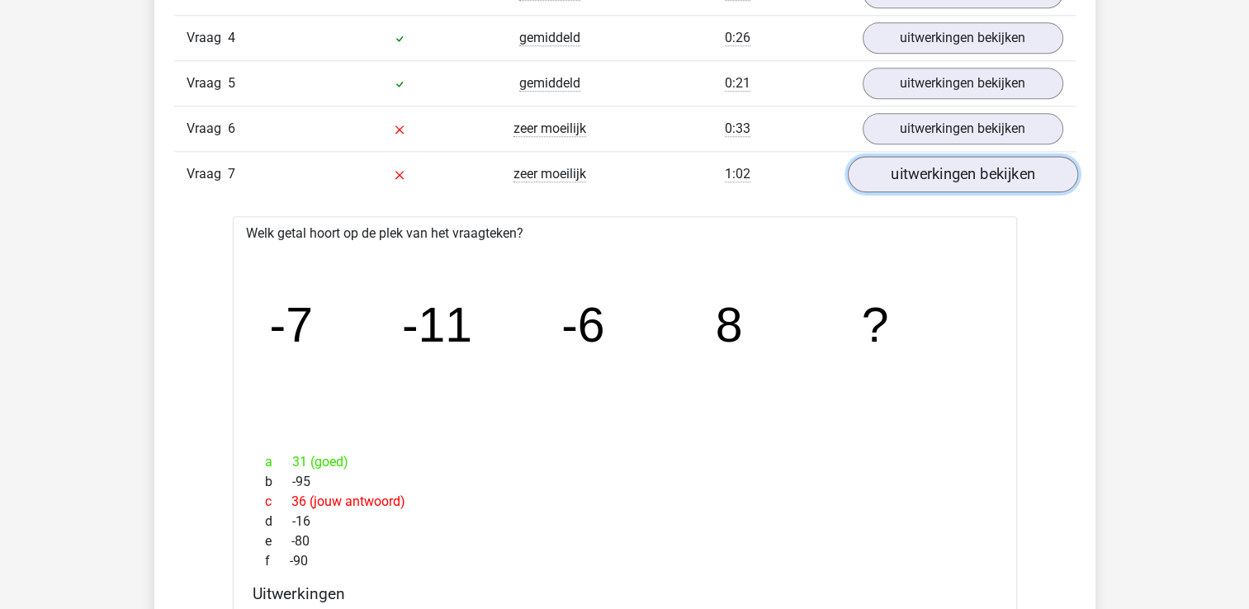
click at [926, 177] on link "uitwerkingen bekijken" at bounding box center [962, 174] width 230 height 36
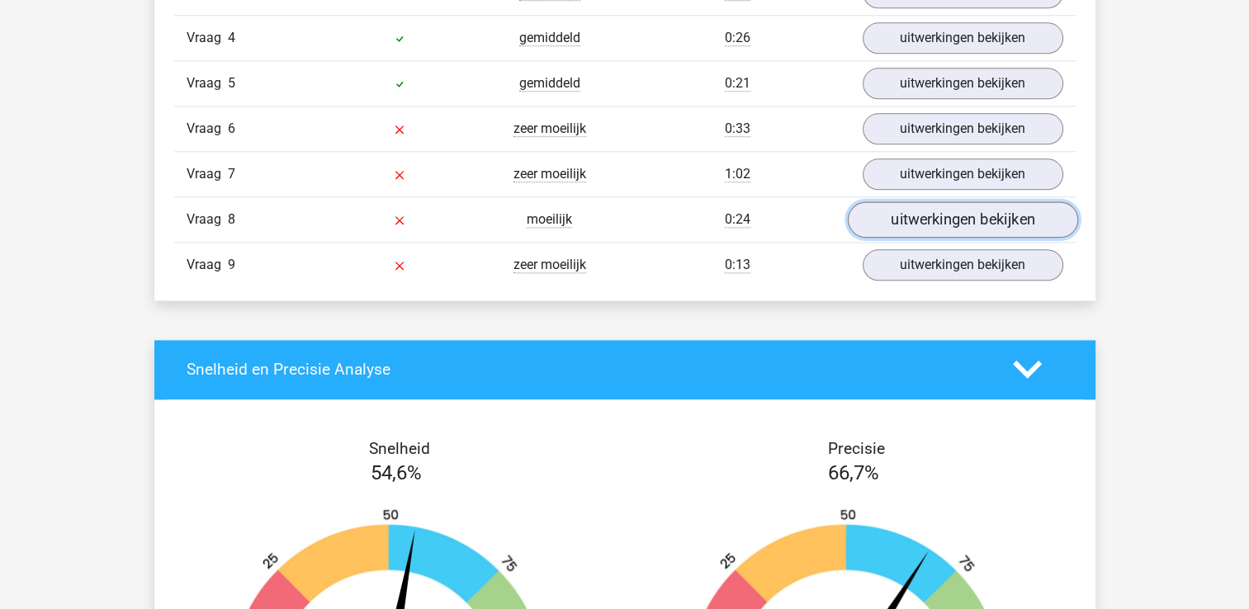
click at [922, 221] on link "uitwerkingen bekijken" at bounding box center [962, 219] width 230 height 36
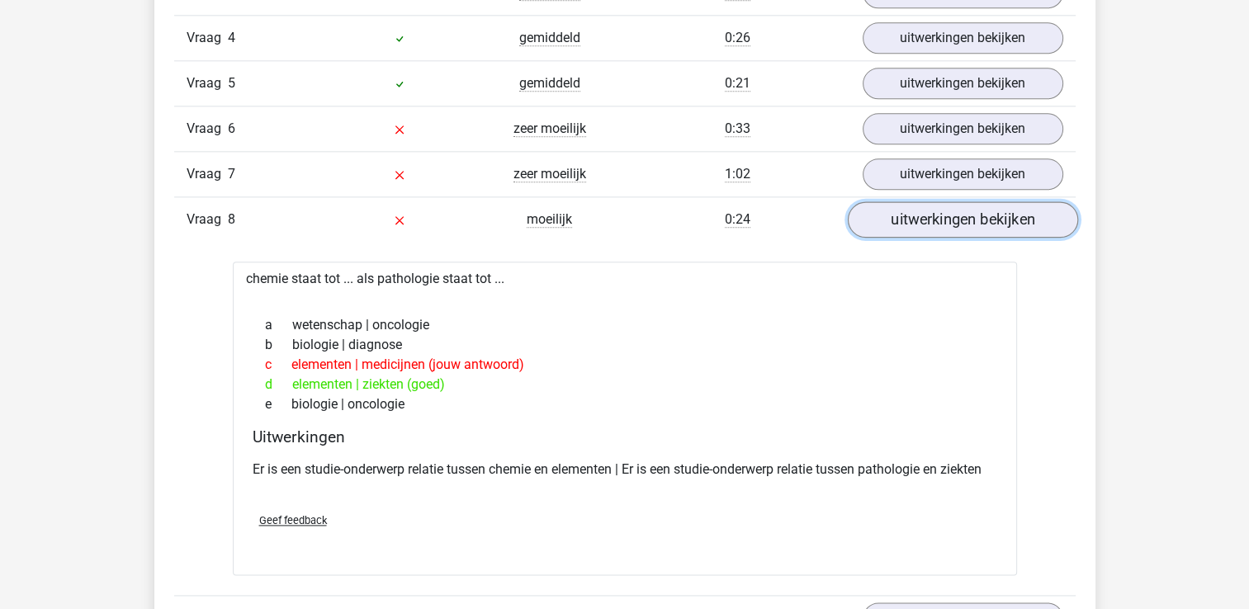
click at [941, 222] on link "uitwerkingen bekijken" at bounding box center [962, 219] width 230 height 36
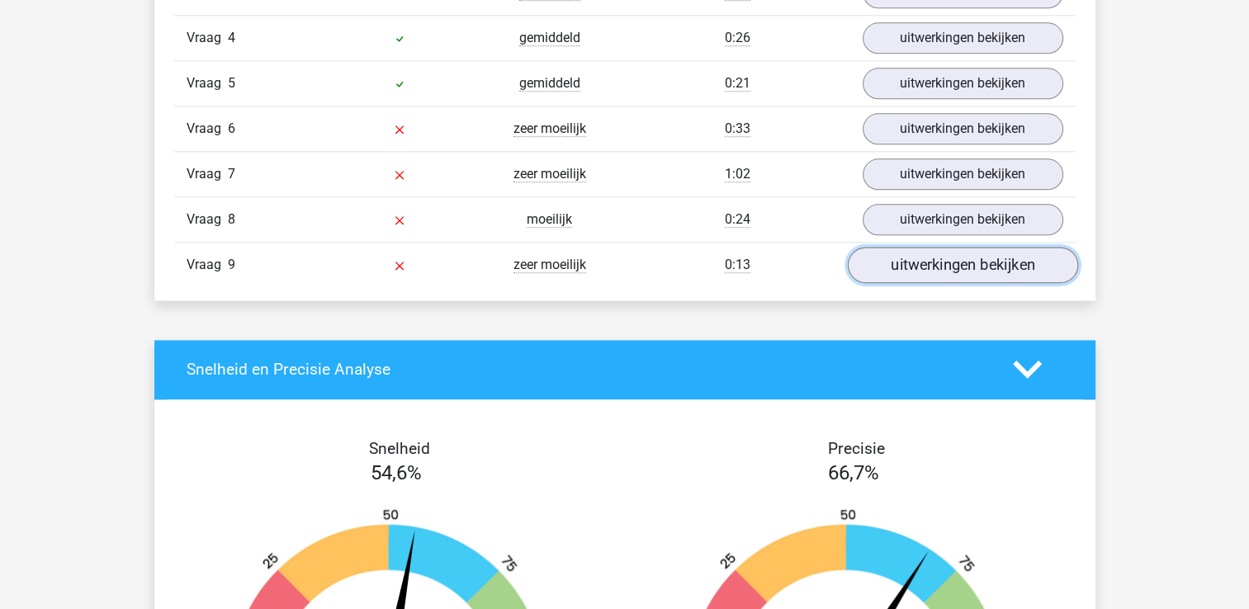
click at [970, 259] on link "uitwerkingen bekijken" at bounding box center [962, 265] width 230 height 36
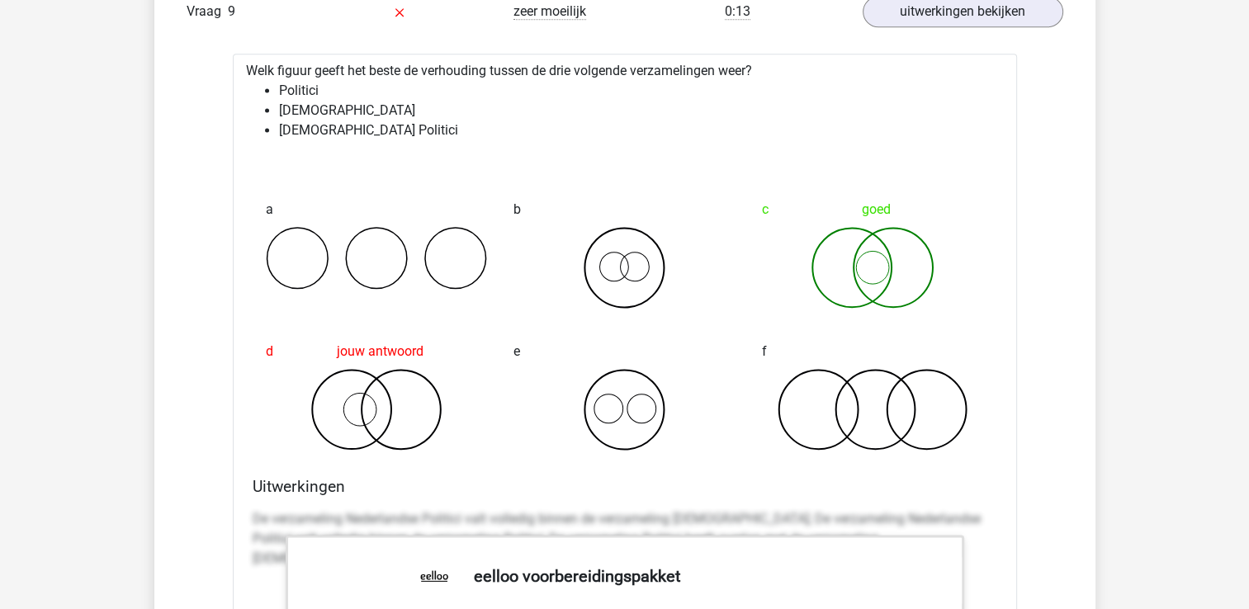
click at [943, 338] on div "f" at bounding box center [872, 393] width 248 height 142
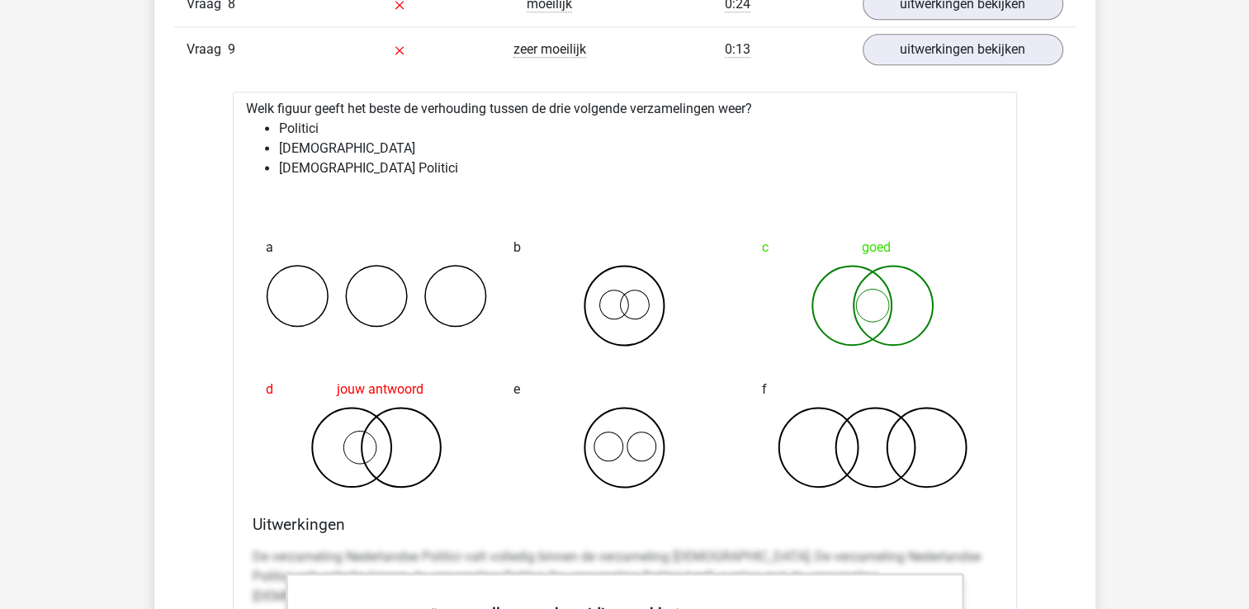
click at [943, 338] on div "c goed" at bounding box center [872, 289] width 248 height 142
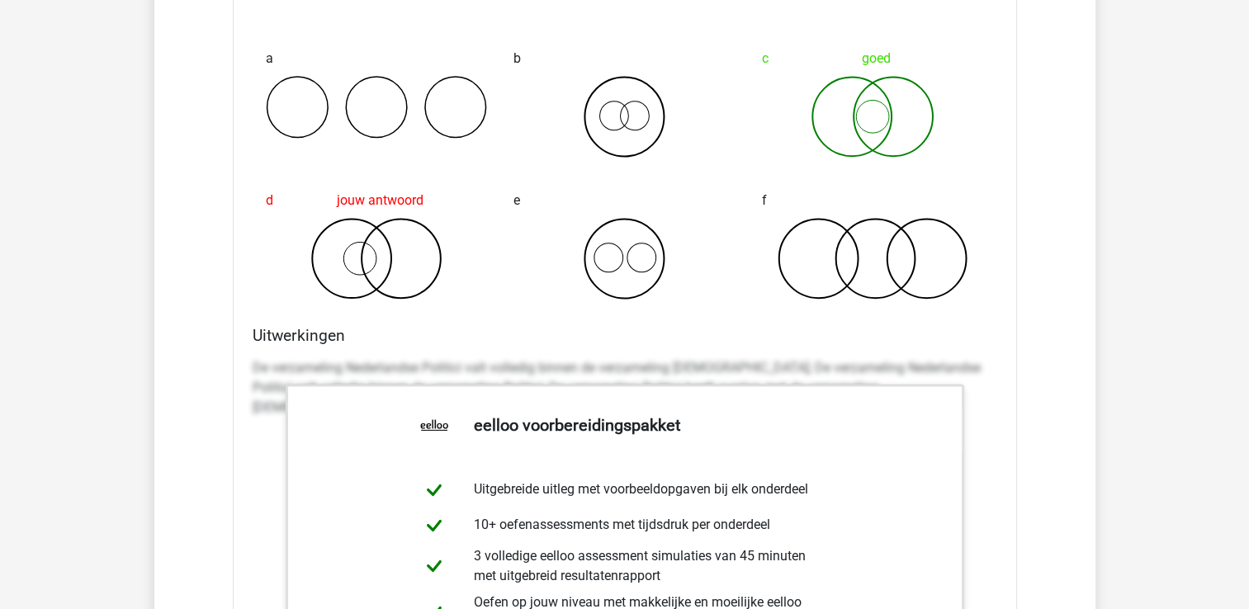
click at [943, 338] on div "Welk figuur geeft het beste de verhouding tussen de drie volgende verzamelingen…" at bounding box center [625, 413] width 784 height 1020
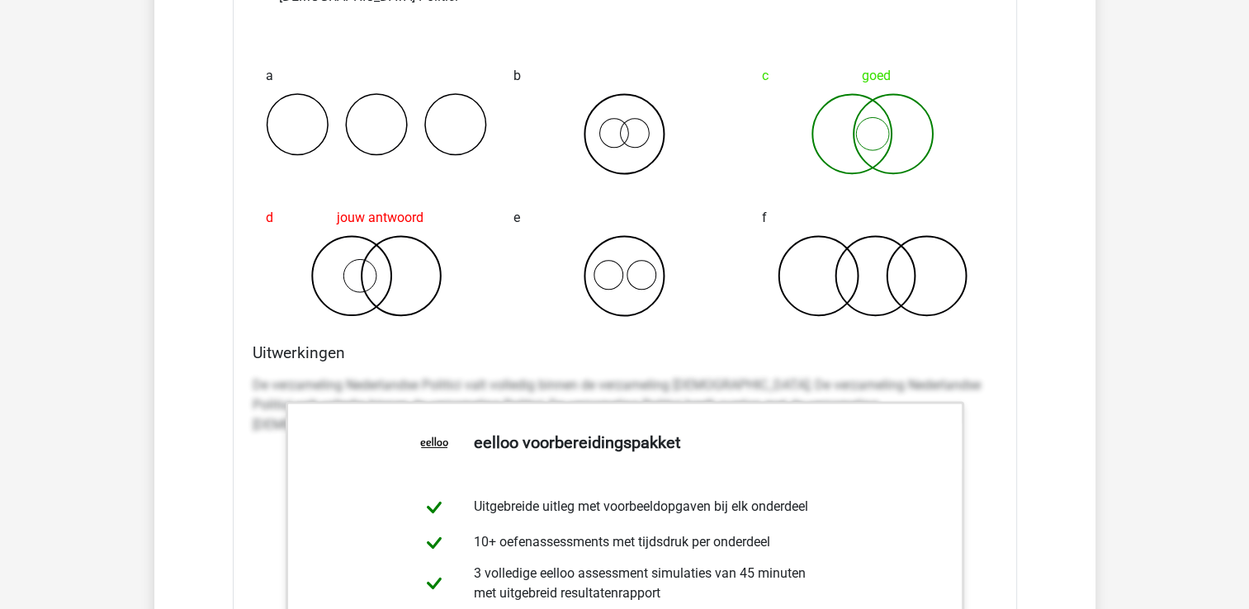
click at [943, 317] on icon at bounding box center [873, 275] width 222 height 83
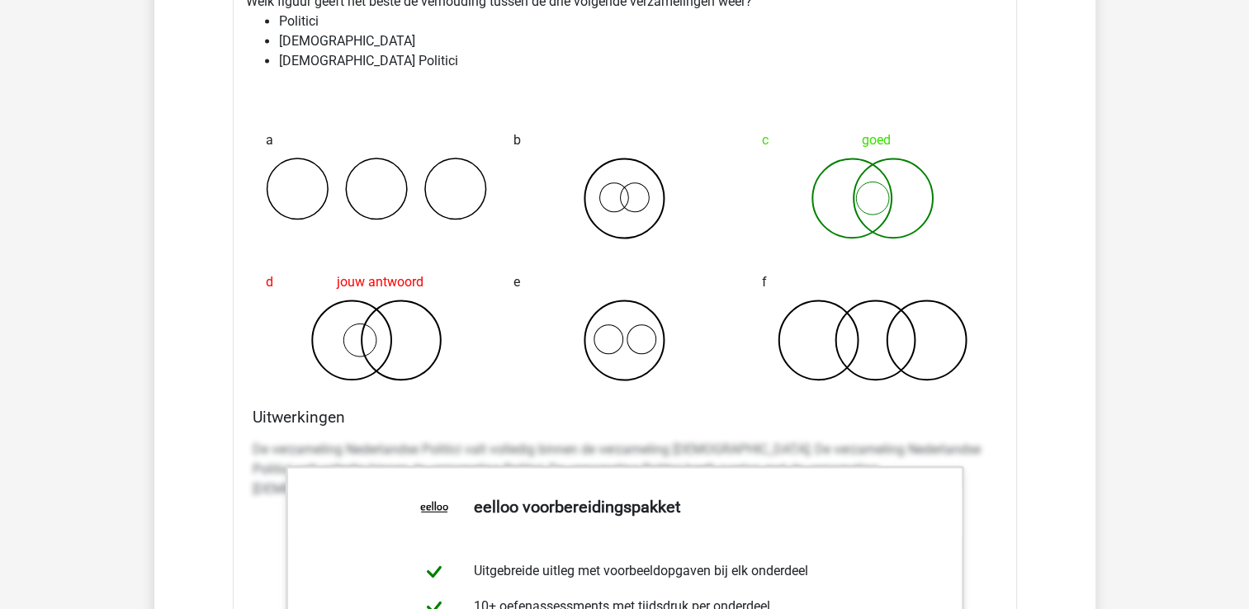
click at [943, 338] on icon at bounding box center [873, 340] width 222 height 83
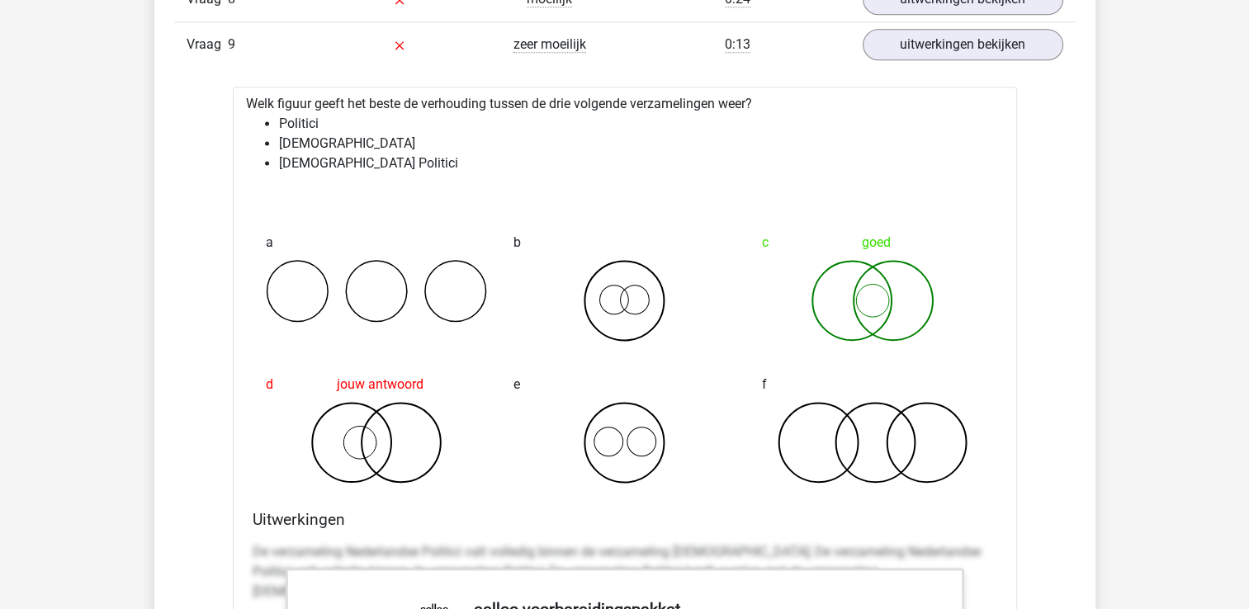
scroll to position [2221, 0]
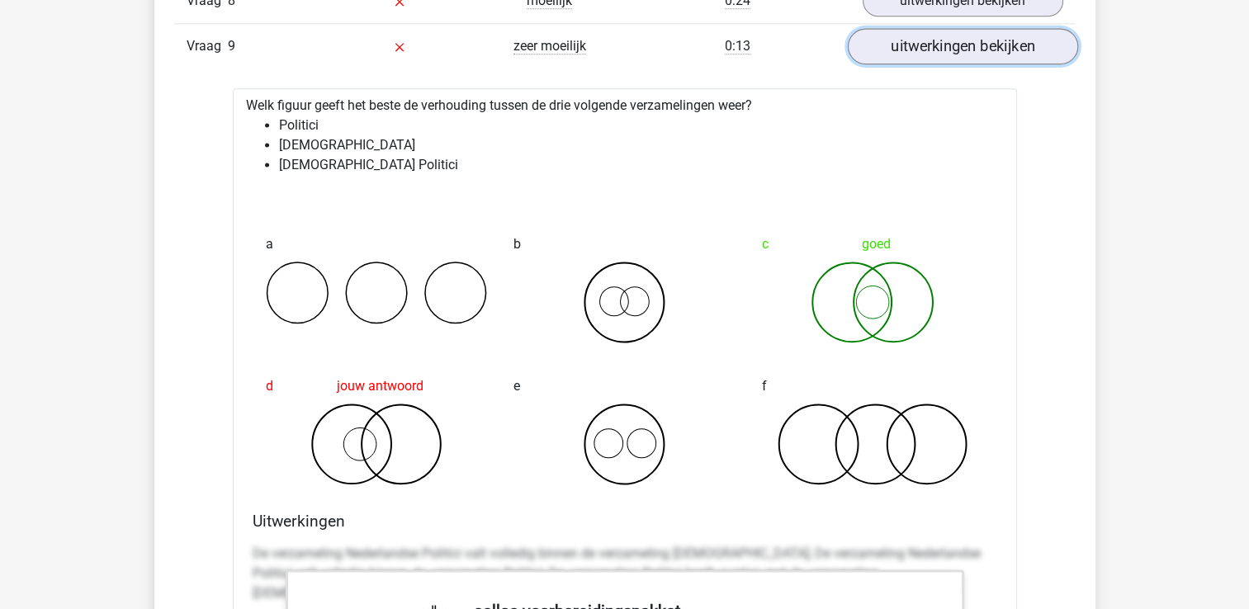
click at [1017, 44] on link "uitwerkingen bekijken" at bounding box center [962, 46] width 230 height 36
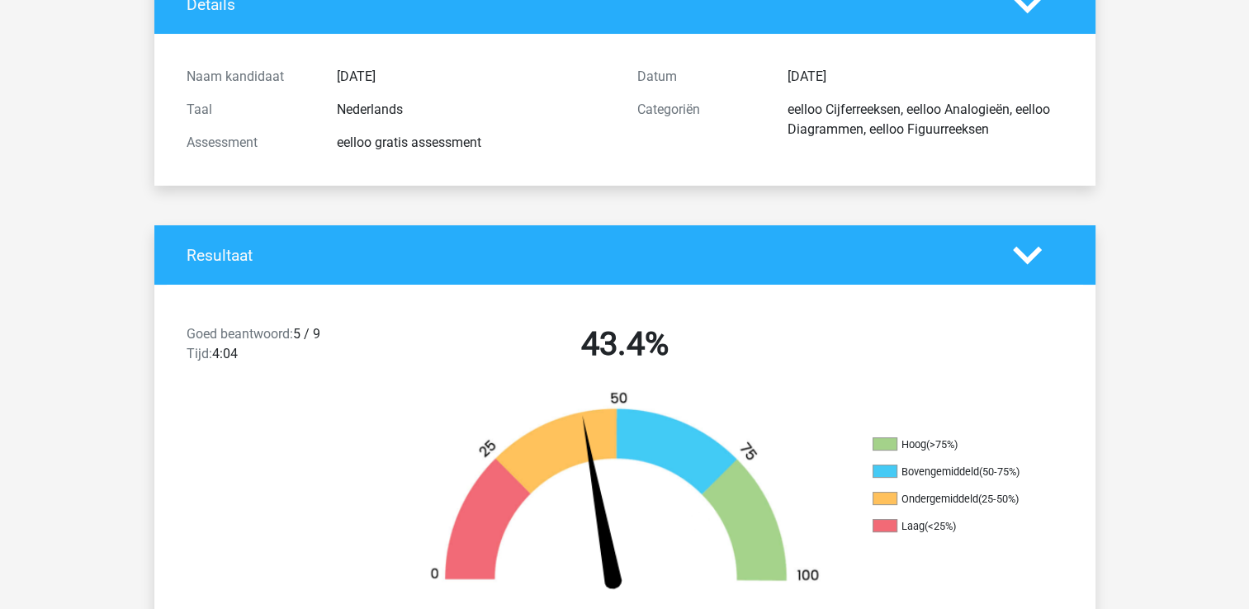
scroll to position [0, 0]
